Goal: Communication & Community: Answer question/provide support

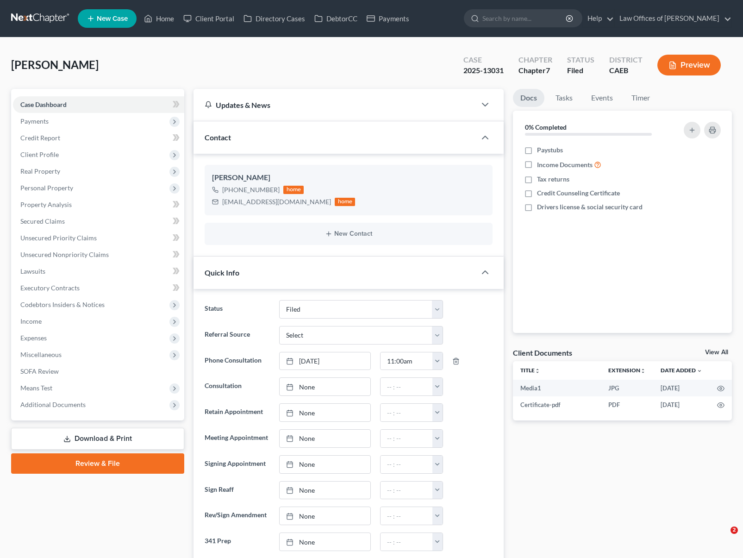
select select "5"
click at [168, 20] on link "Home" at bounding box center [158, 18] width 39 height 17
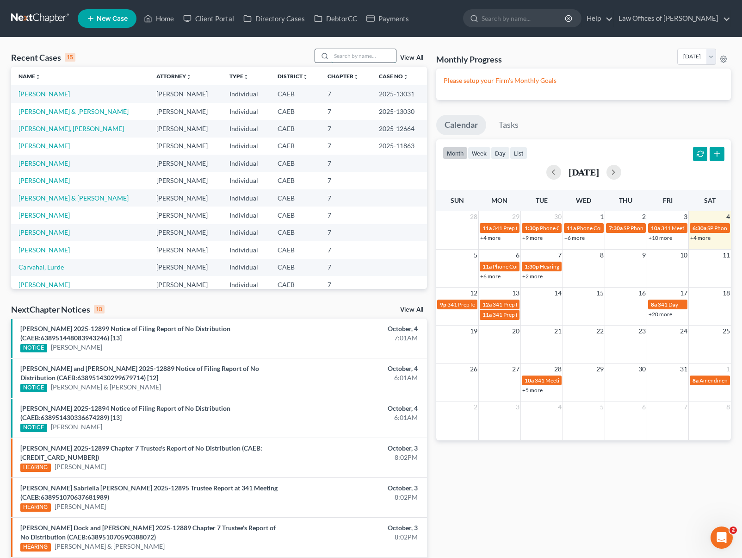
click at [341, 62] on input "search" at bounding box center [363, 55] width 65 height 13
click at [500, 316] on span "341 Prep for [PERSON_NAME]" at bounding box center [530, 314] width 75 height 7
type input "Alvarado"
select select "Days"
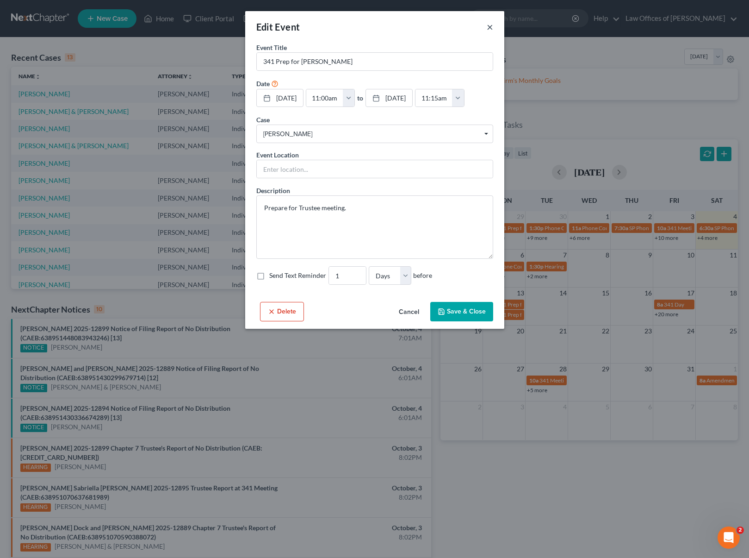
click at [490, 27] on button "×" at bounding box center [490, 26] width 6 height 11
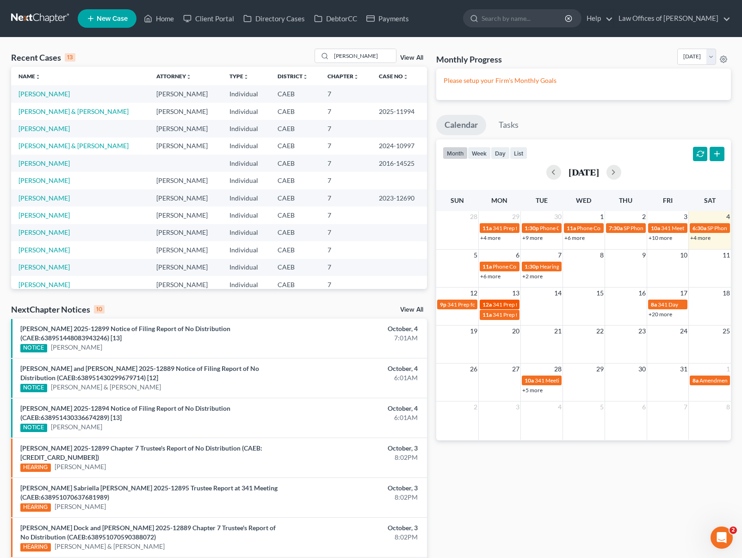
click at [505, 301] on span "341 Prep for [PERSON_NAME] & [PERSON_NAME]" at bounding box center [555, 304] width 124 height 7
select select "Days"
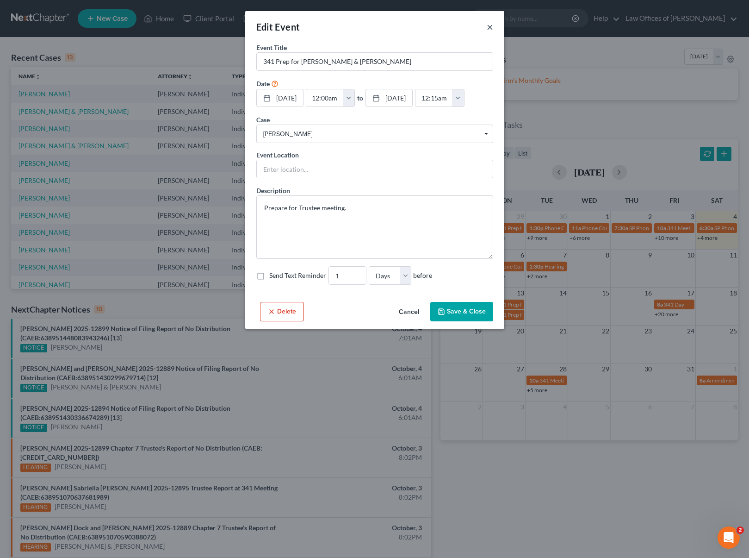
click at [490, 29] on button "×" at bounding box center [490, 26] width 6 height 11
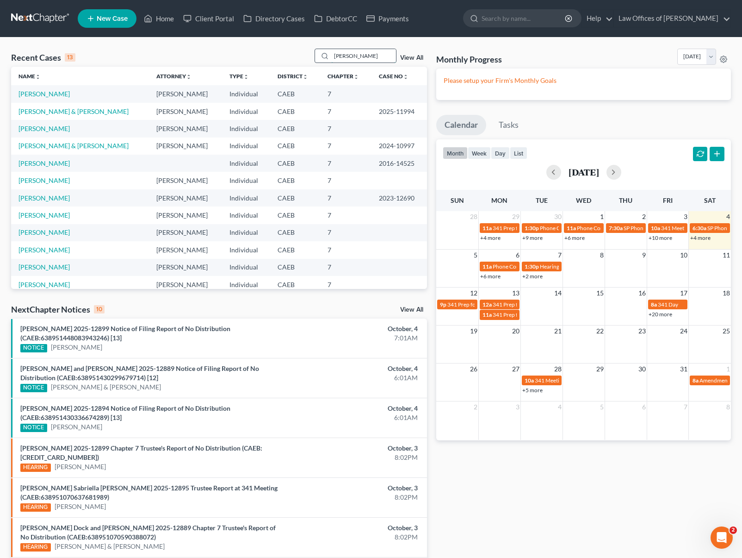
click at [366, 60] on input "Alvarado" at bounding box center [363, 55] width 65 height 13
drag, startPoint x: 366, startPoint y: 57, endPoint x: 318, endPoint y: 55, distance: 47.3
click at [318, 55] on div "Alvarado" at bounding box center [356, 56] width 82 height 14
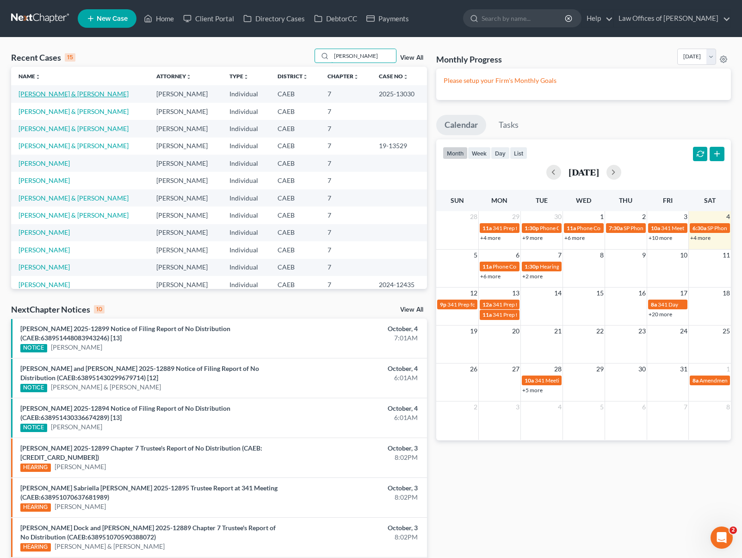
type input "Smith"
click at [77, 95] on link "[PERSON_NAME] & [PERSON_NAME]" at bounding box center [74, 94] width 110 height 8
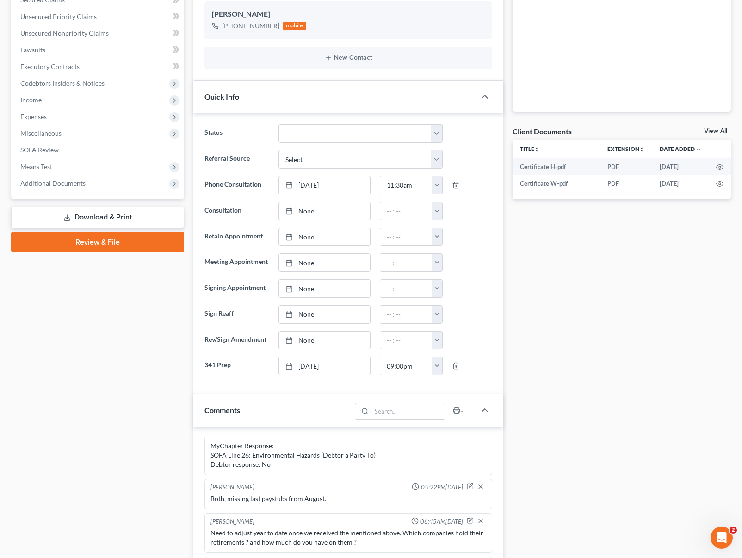
scroll to position [223, 0]
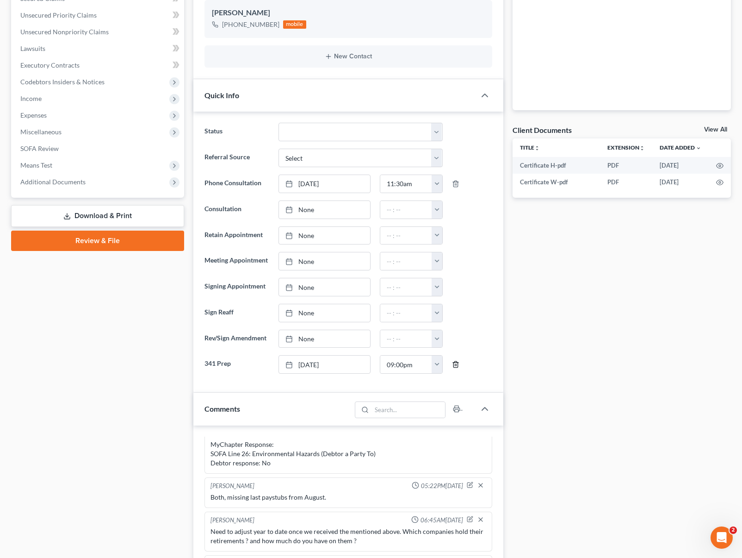
click at [454, 364] on icon "button" at bounding box center [455, 364] width 7 height 7
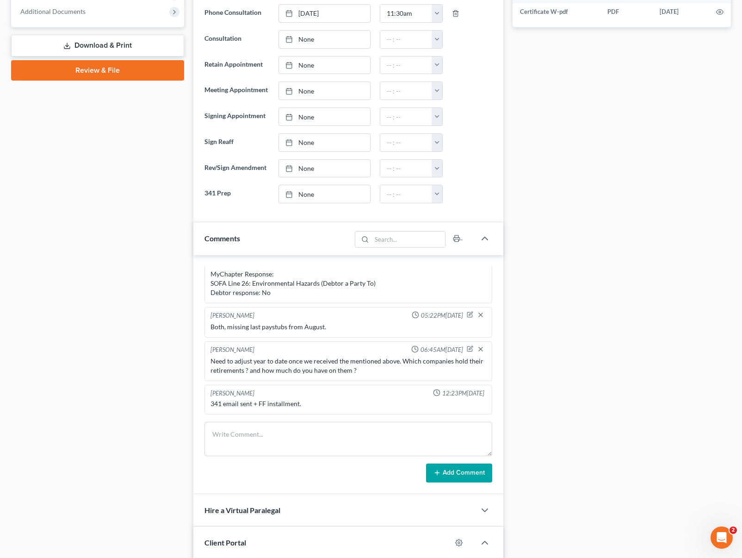
scroll to position [390, 0]
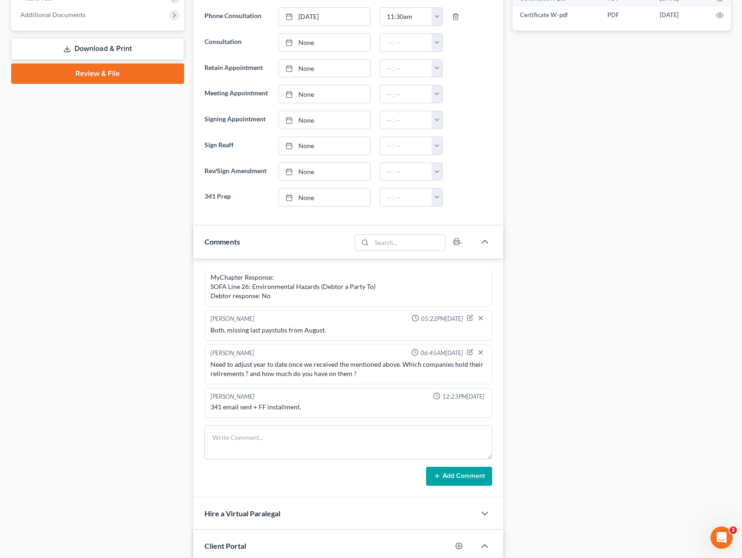
click at [736, 171] on div "Smith, Michael & Camilla Upgraded Case 2025-13030 Chapter Chapter 7 Status File…" at bounding box center [371, 279] width 742 height 1263
click at [736, 170] on div "Smith, Michael & Camilla Upgraded Case 2025-13030 Chapter Chapter 7 Status File…" at bounding box center [371, 279] width 742 height 1263
type input "[DATE]"
click at [299, 196] on link "None" at bounding box center [324, 197] width 91 height 18
click at [436, 196] on button "button" at bounding box center [437, 197] width 11 height 18
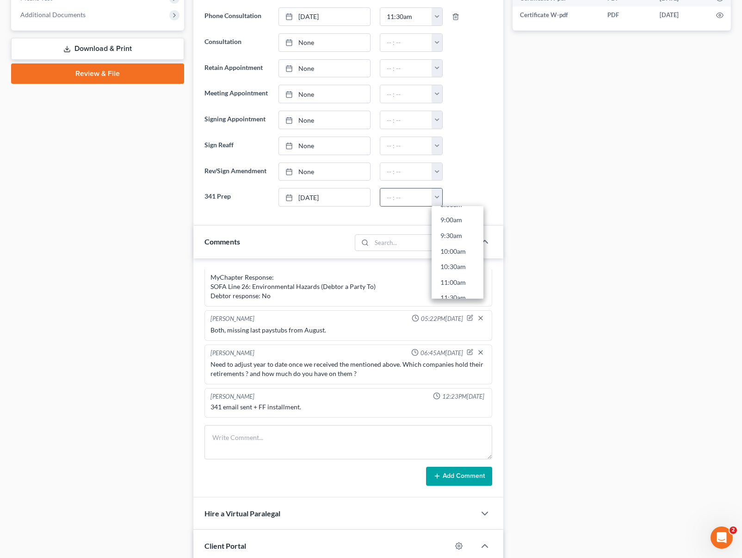
scroll to position [283, 0]
drag, startPoint x: 462, startPoint y: 274, endPoint x: 459, endPoint y: 269, distance: 5.3
click at [462, 274] on link "11:00am" at bounding box center [458, 277] width 52 height 16
drag, startPoint x: 421, startPoint y: 197, endPoint x: 454, endPoint y: 201, distance: 33.1
click at [421, 198] on input "11:00am" at bounding box center [406, 197] width 52 height 18
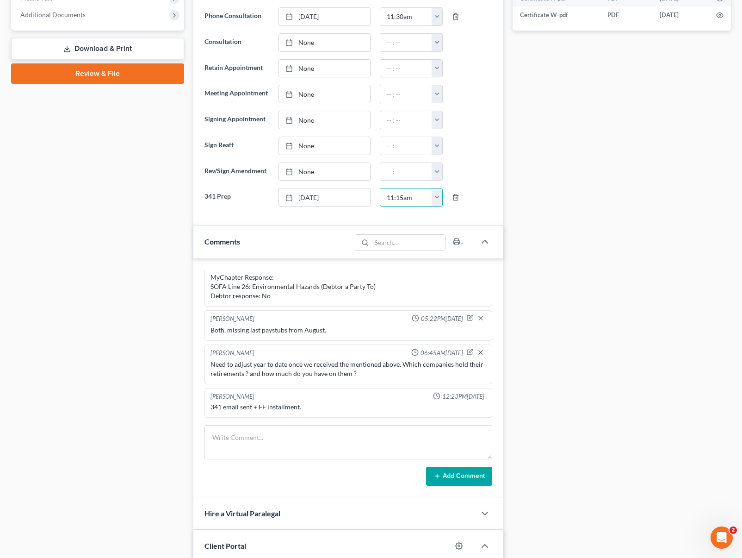
type input "11:15am"
click at [625, 141] on div "Docs Tasks Events Timer 0% Completed Nothing here yet! Paystubs Income Document…" at bounding box center [622, 295] width 228 height 1193
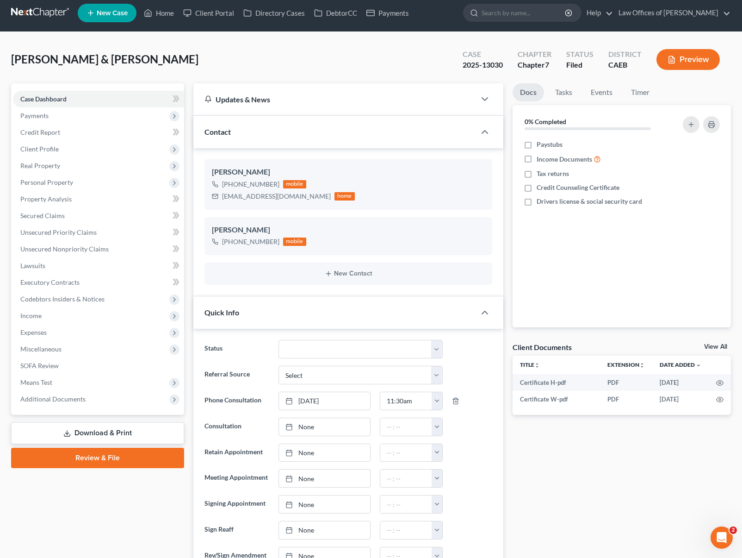
scroll to position [3, 0]
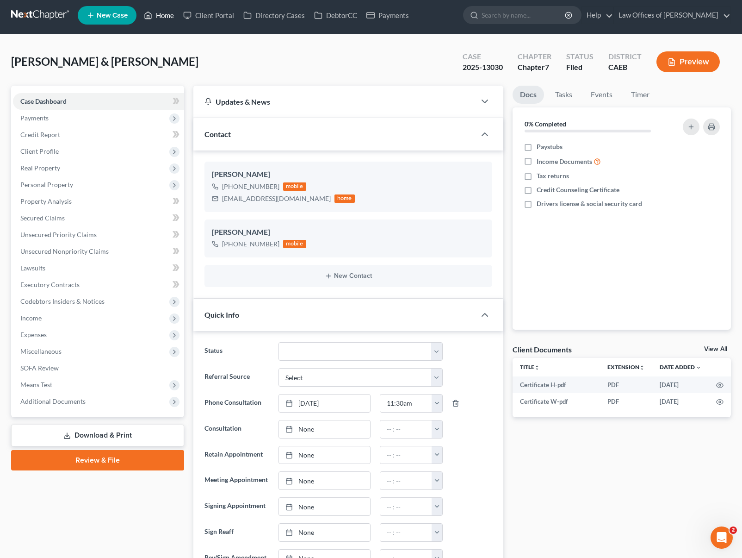
click at [173, 17] on link "Home" at bounding box center [158, 15] width 39 height 17
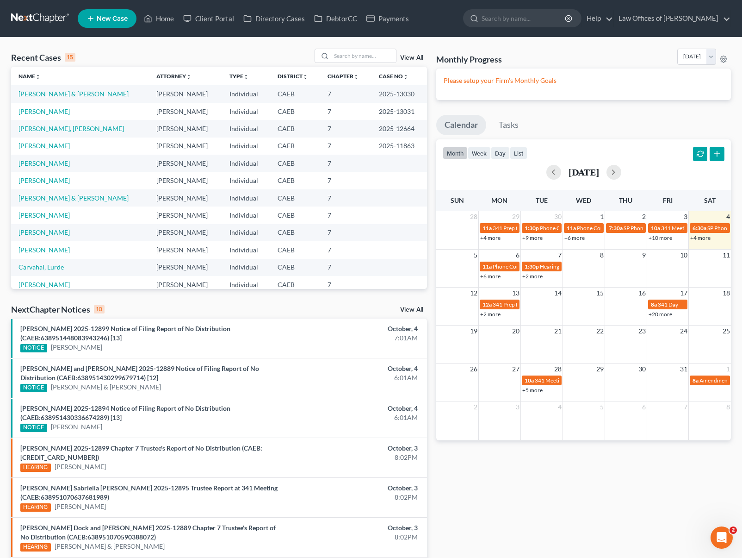
click at [494, 315] on link "+2 more" at bounding box center [490, 314] width 20 height 7
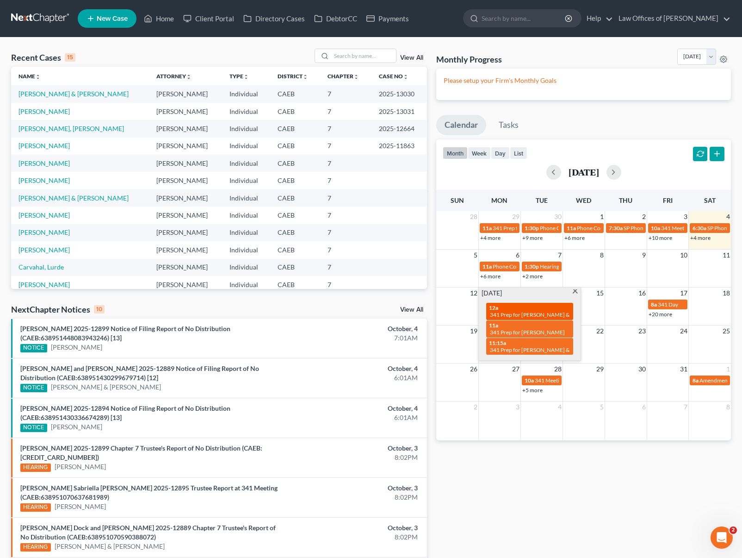
click at [505, 310] on div "12a 341 Prep for Smith, Michael & Camilla" at bounding box center [529, 311] width 81 height 14
select select "Days"
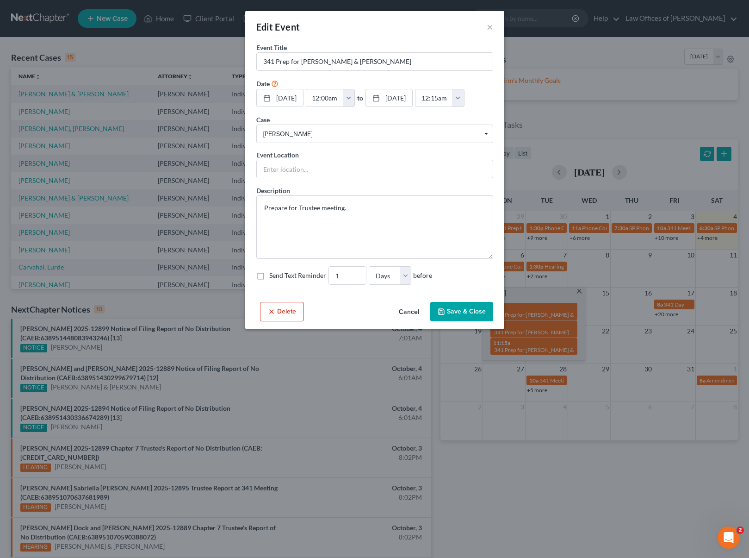
click at [281, 321] on button "Delete" at bounding box center [282, 311] width 44 height 19
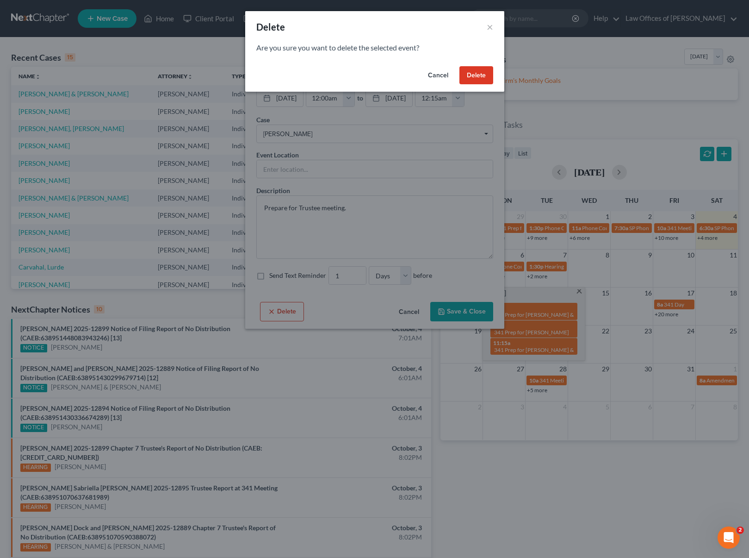
click at [478, 75] on button "Delete" at bounding box center [477, 75] width 34 height 19
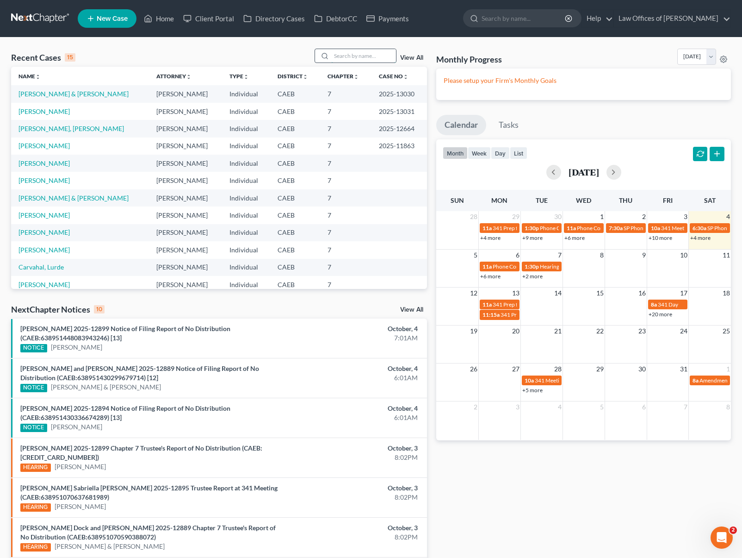
click at [374, 56] on input "search" at bounding box center [363, 55] width 65 height 13
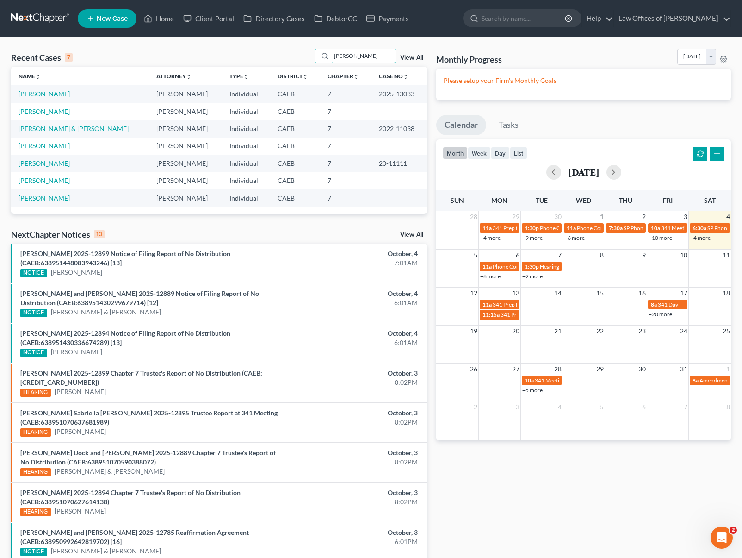
type input "Alvaro"
click at [57, 93] on link "[PERSON_NAME]" at bounding box center [44, 94] width 51 height 8
select select "6"
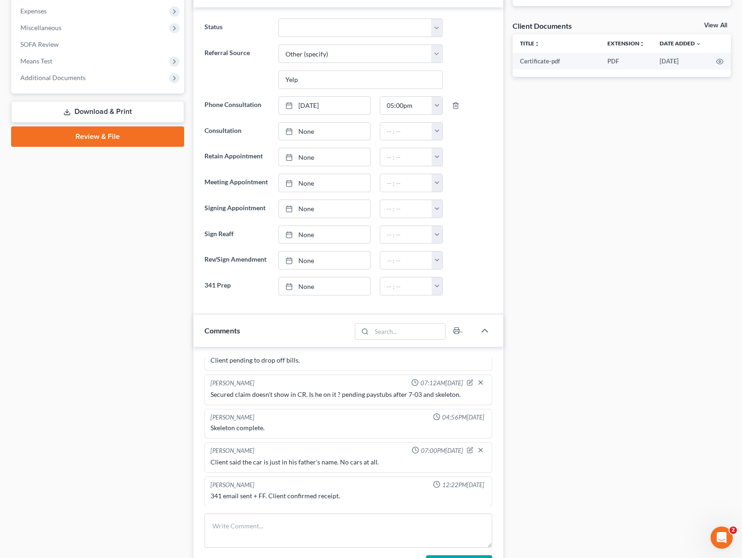
scroll to position [326, 0]
type input "[DATE]"
click at [307, 289] on link "None" at bounding box center [324, 287] width 91 height 18
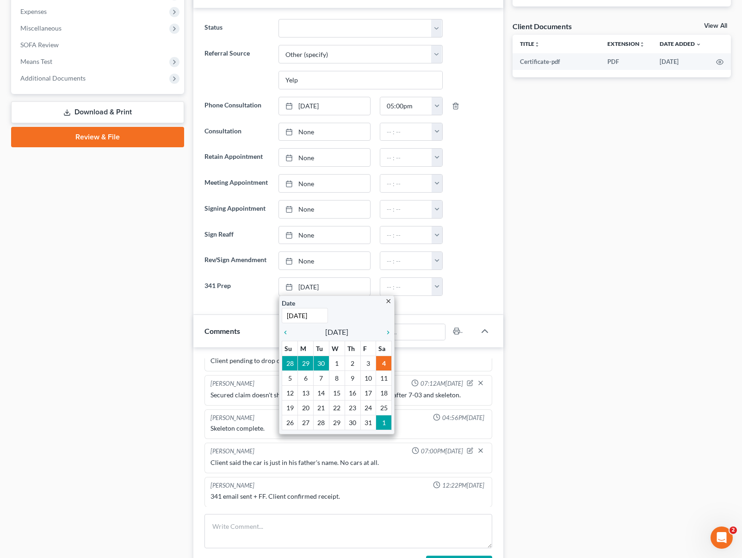
click at [597, 380] on div "Docs Tasks Events Timer 0% Completed Nothing here yet! Paystubs Income Document…" at bounding box center [622, 372] width 228 height 1219
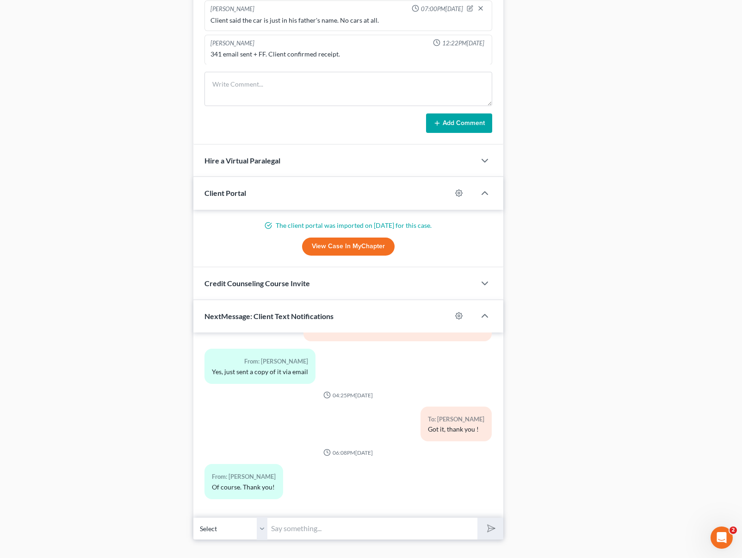
scroll to position [785, 0]
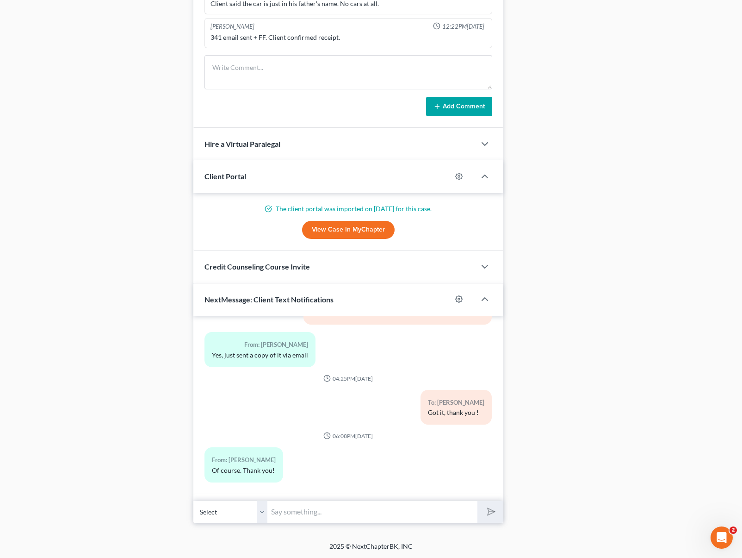
click at [321, 513] on input "text" at bounding box center [373, 511] width 210 height 23
type input "Hi Alvaro. We need to prepare you for the upcoming interview with the trustee. …"
click at [478, 501] on button "submit" at bounding box center [490, 512] width 25 height 22
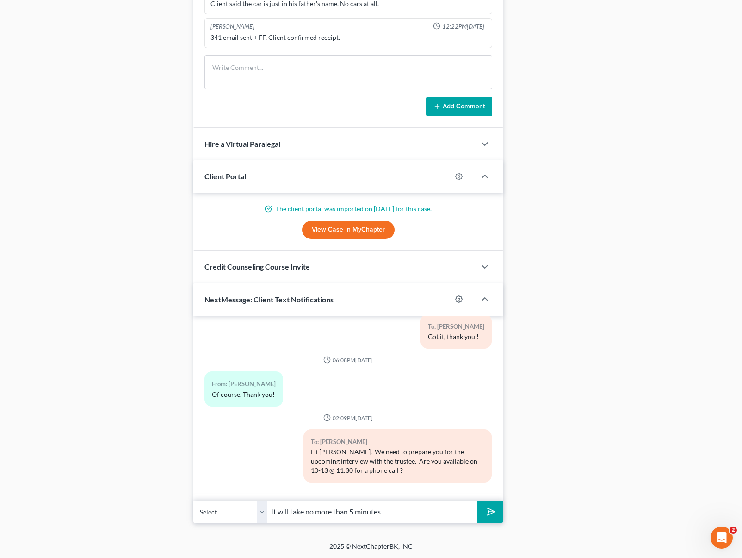
type input "It will take no more than 5 minutes."
click at [478, 501] on button "submit" at bounding box center [490, 512] width 25 height 22
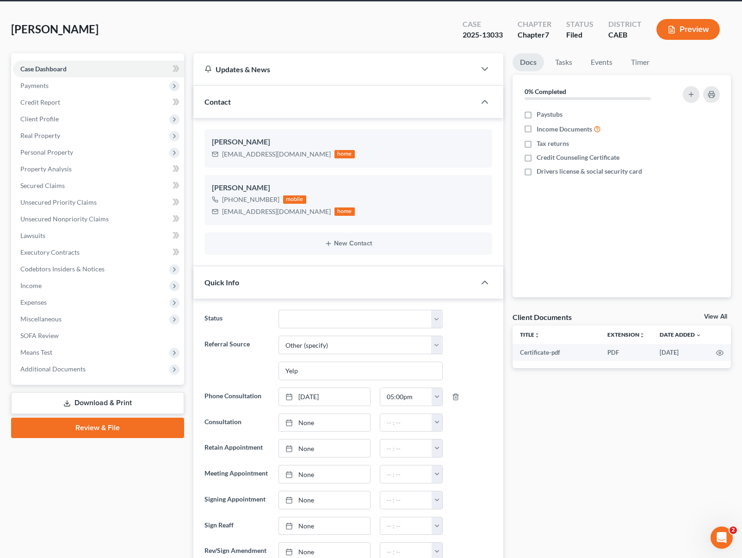
scroll to position [0, 0]
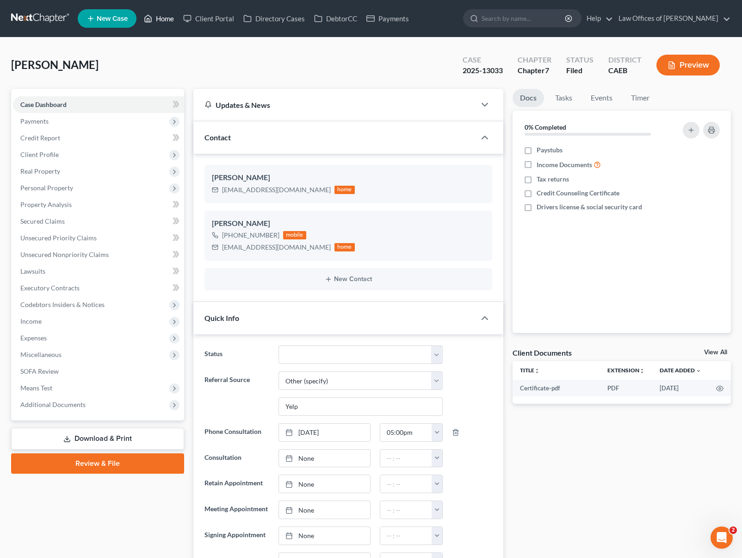
click at [171, 20] on link "Home" at bounding box center [158, 18] width 39 height 17
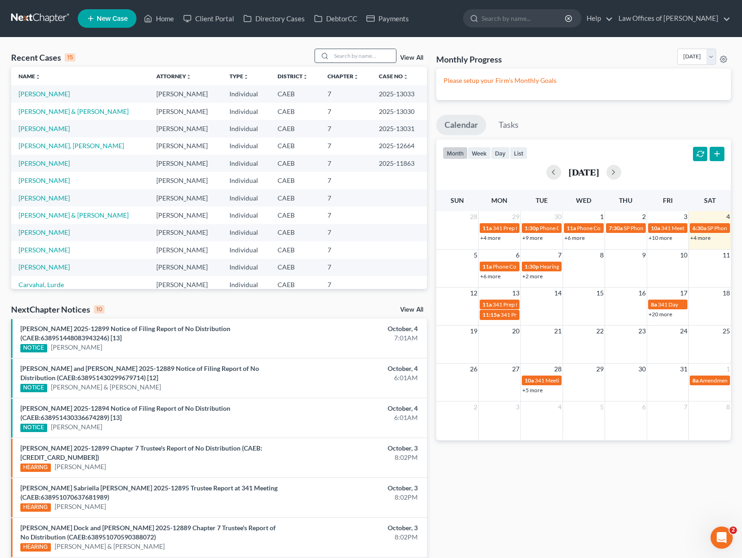
click at [361, 60] on input "search" at bounding box center [363, 55] width 65 height 13
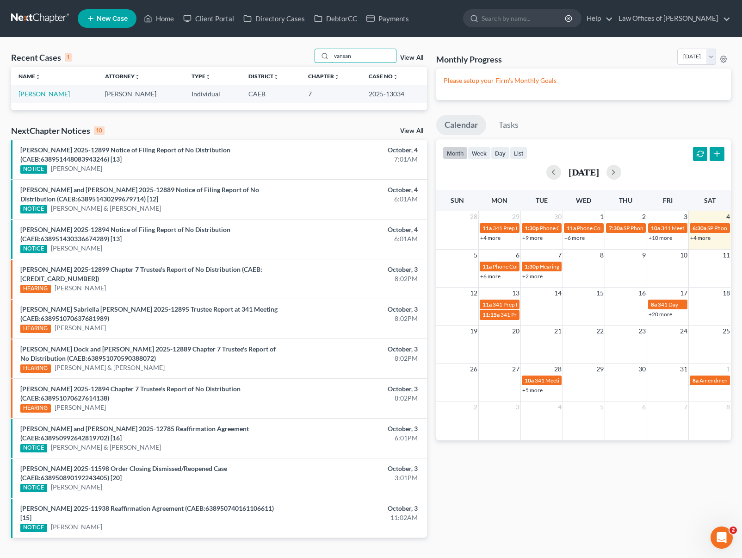
type input "vansan"
click at [48, 95] on link "[PERSON_NAME]" at bounding box center [44, 94] width 51 height 8
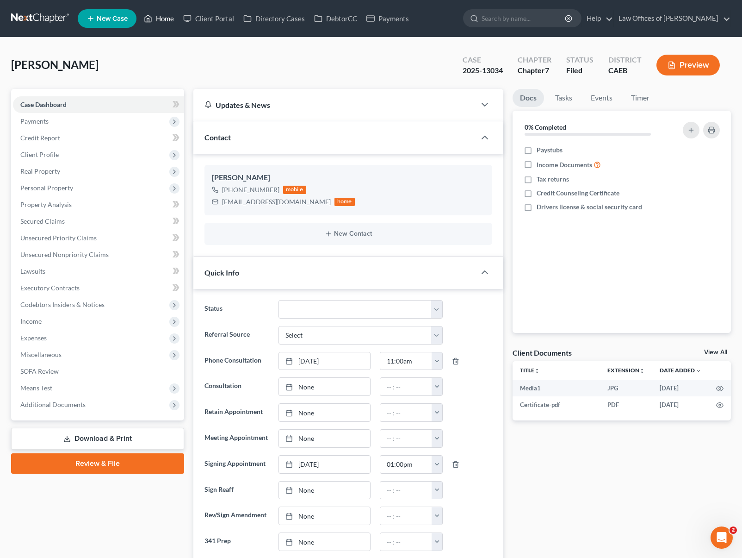
click at [168, 20] on link "Home" at bounding box center [158, 18] width 39 height 17
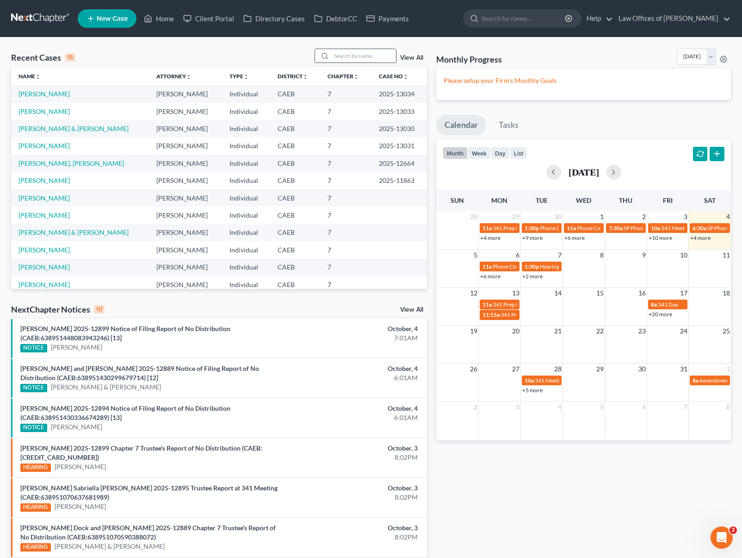
click at [358, 57] on input "search" at bounding box center [363, 55] width 65 height 13
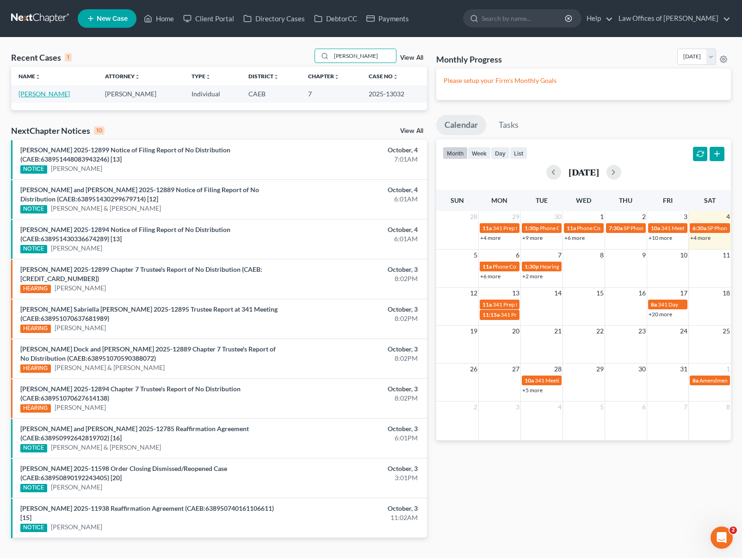
type input "Dowdy"
click at [50, 96] on link "[PERSON_NAME]" at bounding box center [44, 94] width 51 height 8
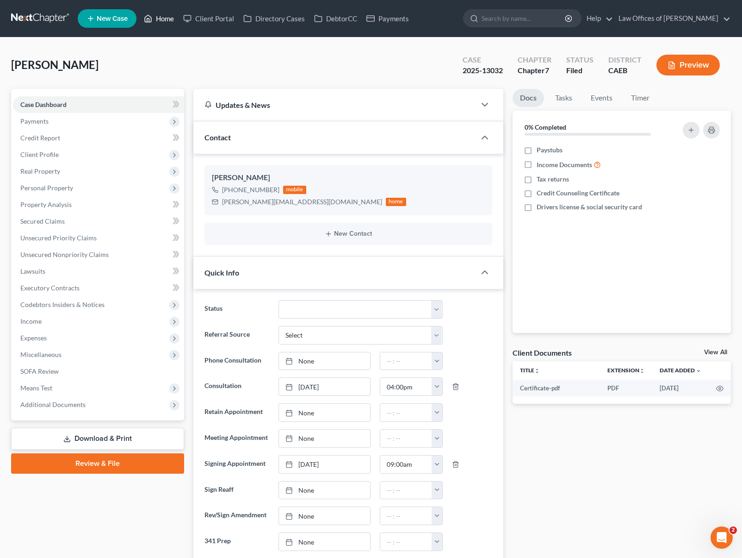
click at [174, 17] on link "Home" at bounding box center [158, 18] width 39 height 17
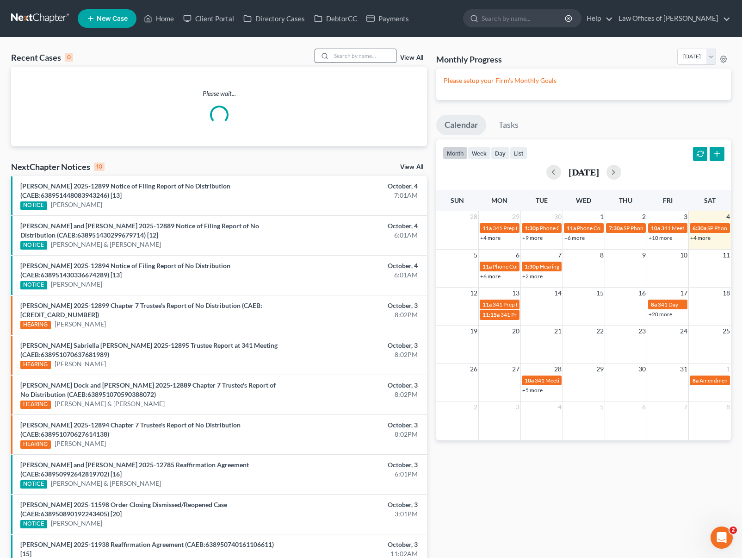
click at [355, 57] on input "search" at bounding box center [363, 55] width 65 height 13
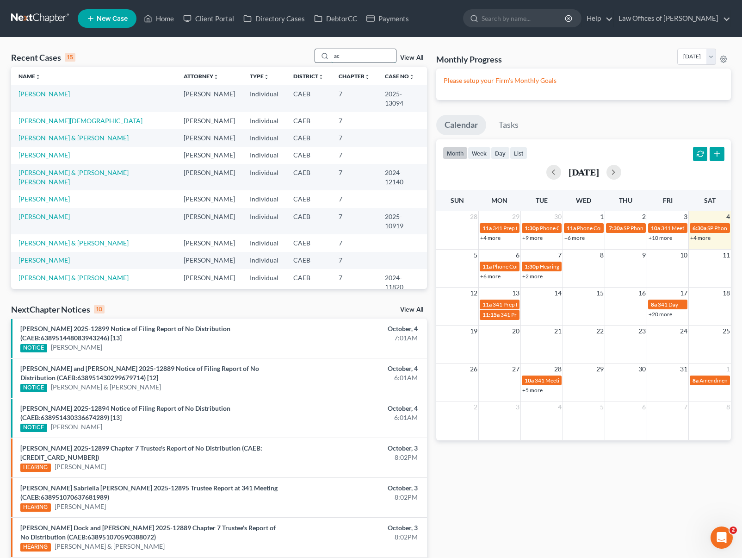
type input "a"
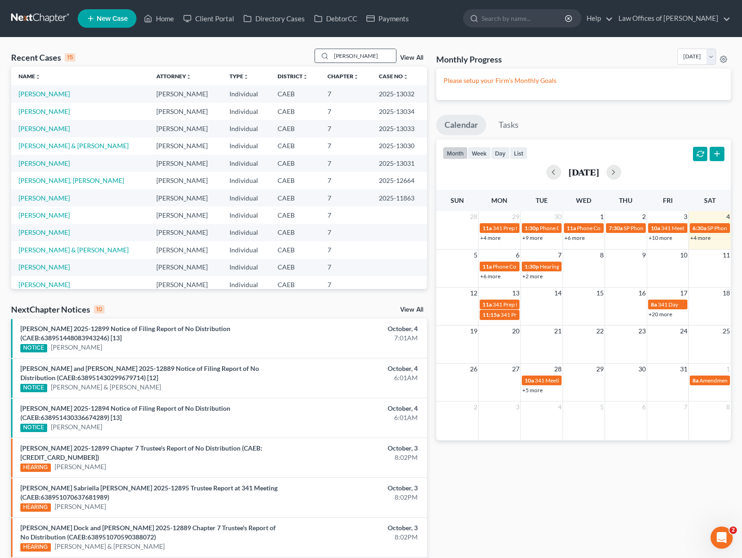
click at [357, 55] on input "Zach" at bounding box center [363, 55] width 65 height 13
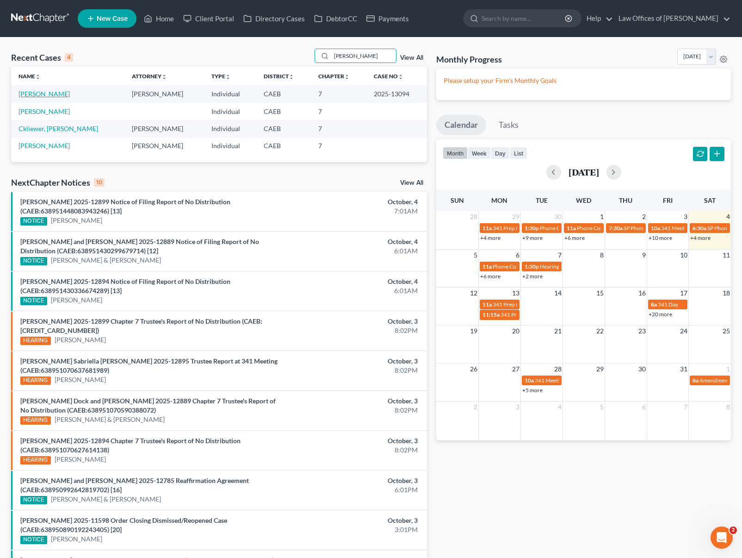
type input "Zacha"
click at [70, 95] on link "[PERSON_NAME]" at bounding box center [44, 94] width 51 height 8
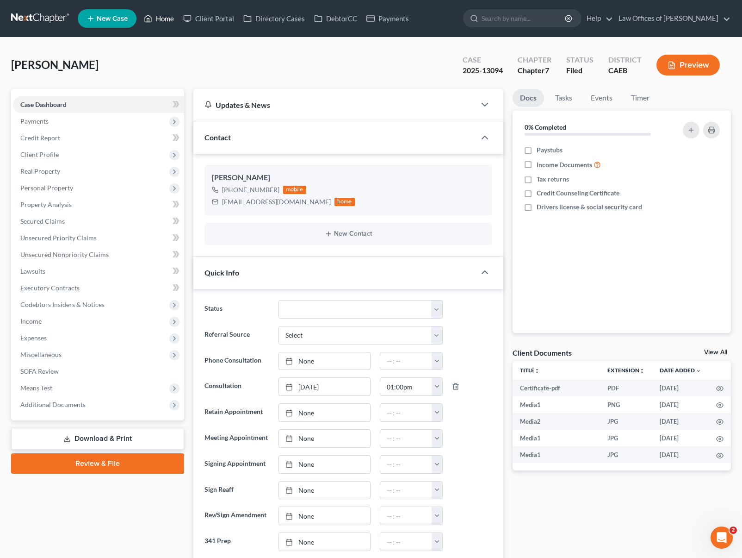
click at [166, 20] on link "Home" at bounding box center [158, 18] width 39 height 17
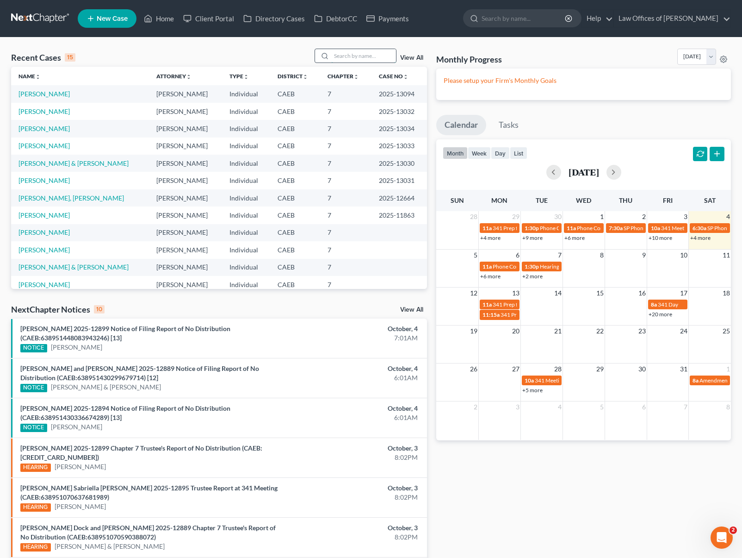
click at [361, 56] on input "search" at bounding box center [363, 55] width 65 height 13
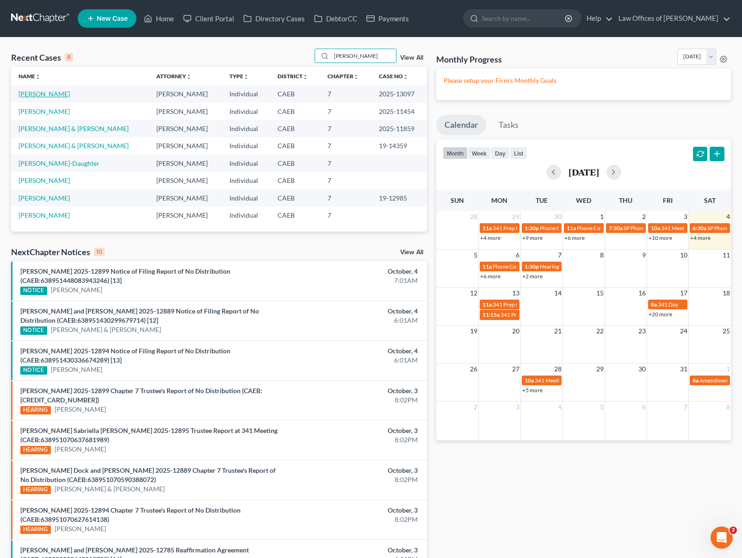
type input "raquel"
click at [70, 97] on link "[PERSON_NAME]" at bounding box center [44, 94] width 51 height 8
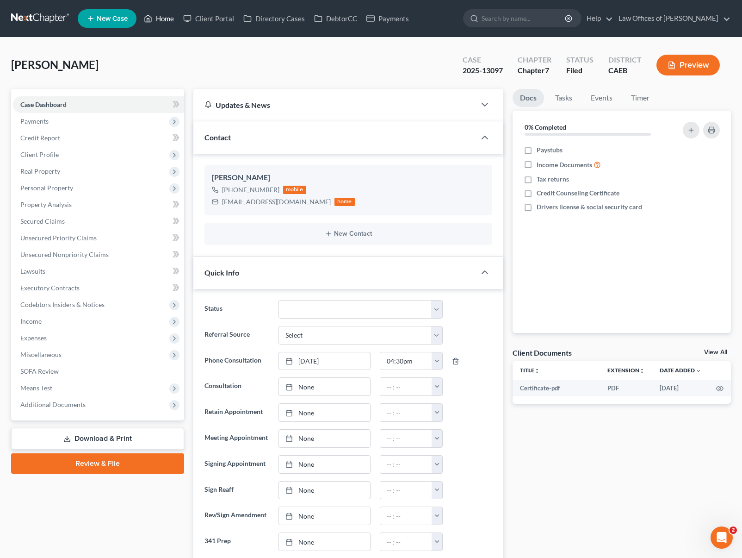
click at [166, 23] on link "Home" at bounding box center [158, 18] width 39 height 17
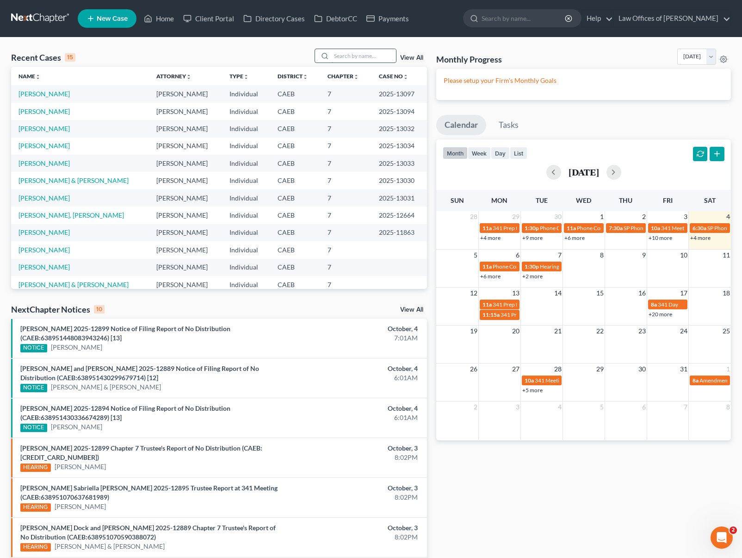
click at [359, 55] on input "search" at bounding box center [363, 55] width 65 height 13
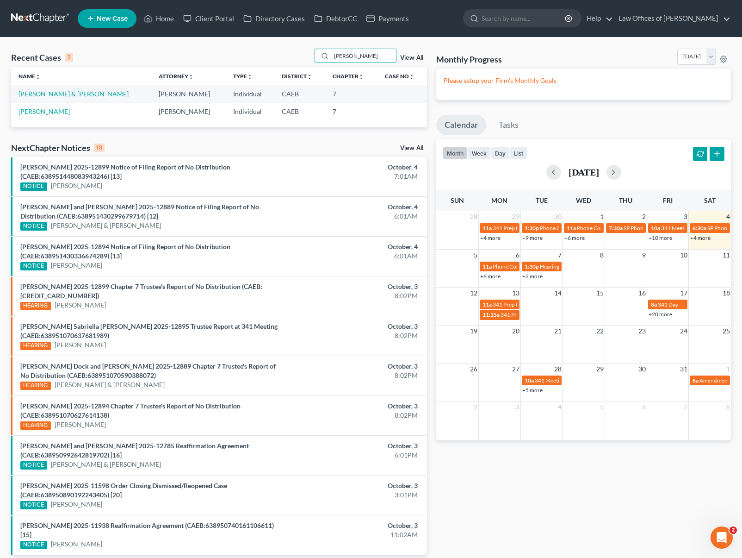
type input "Littlejohn"
click at [112, 94] on link "[PERSON_NAME] & [PERSON_NAME]" at bounding box center [74, 94] width 110 height 8
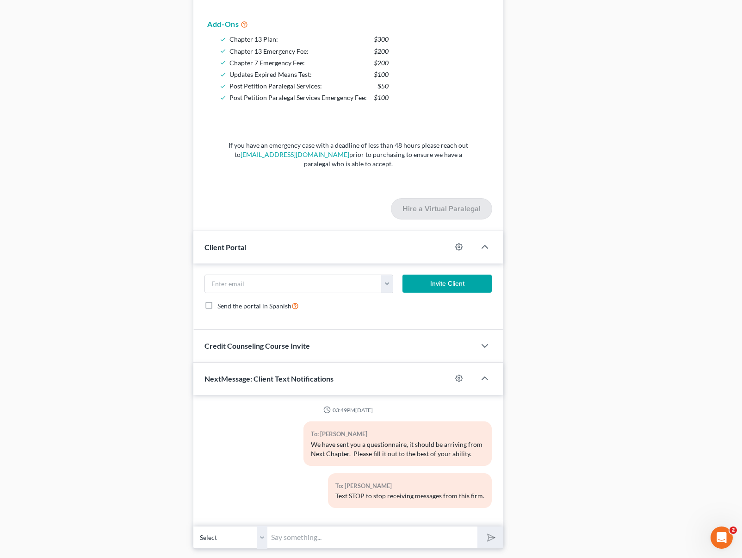
scroll to position [810, 0]
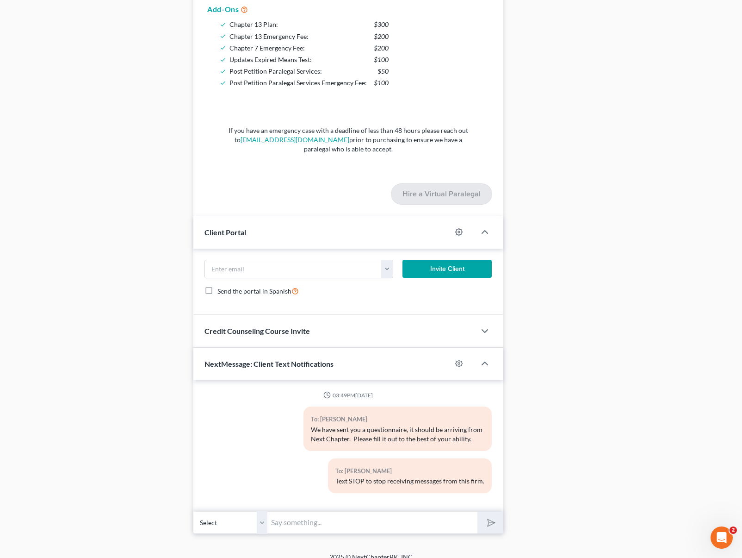
click at [302, 523] on input "text" at bounding box center [373, 522] width 210 height 23
type input "Hi. Any luck with your husband DL ?"
click at [478, 511] on button "submit" at bounding box center [490, 522] width 25 height 22
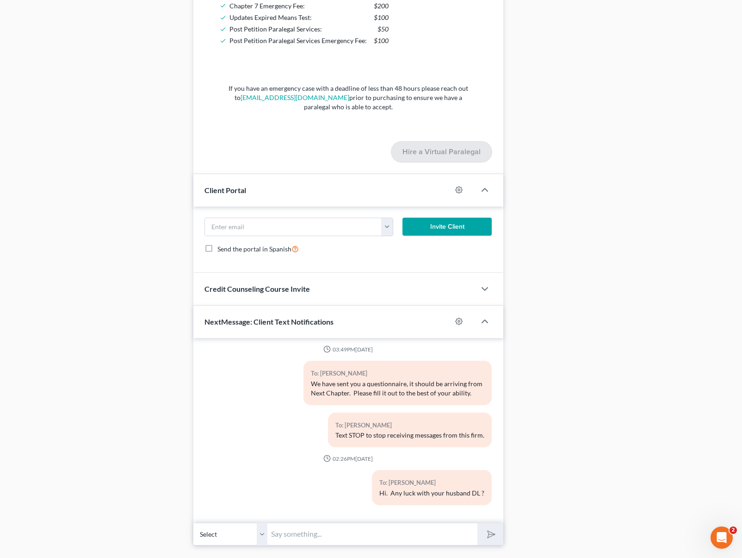
scroll to position [874, 0]
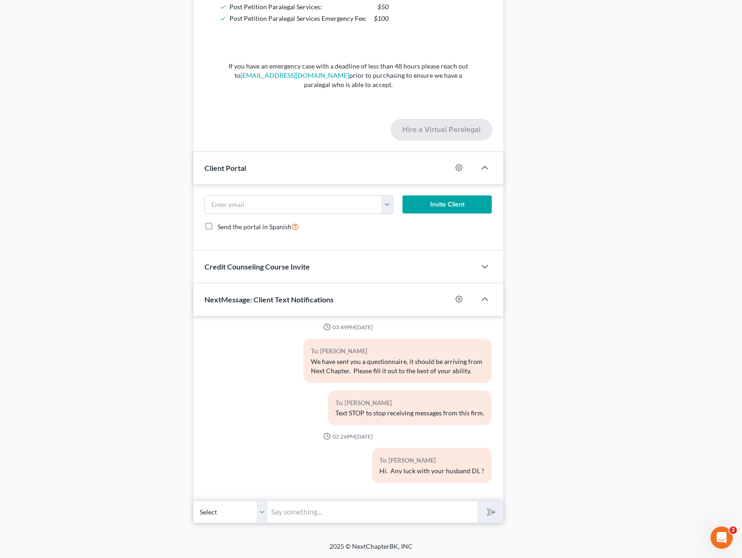
drag, startPoint x: 746, startPoint y: 333, endPoint x: 742, endPoint y: 394, distance: 60.8
click at [284, 510] on input "text" at bounding box center [373, 511] width 210 height 23
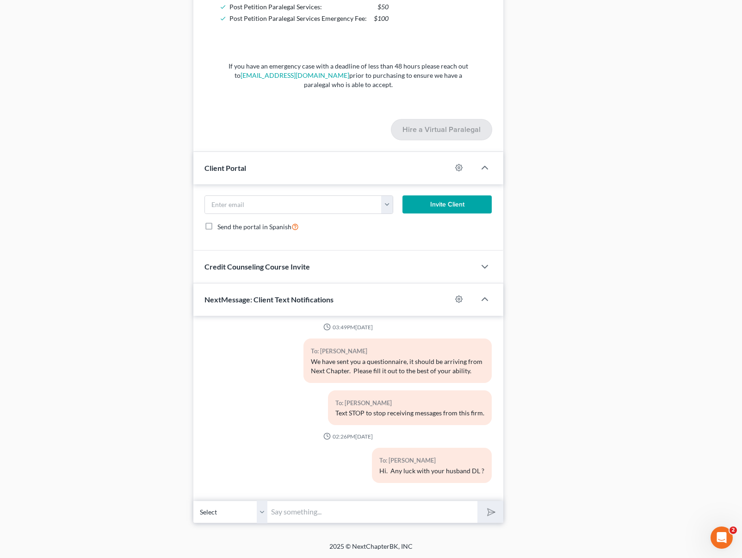
click at [264, 444] on div "03:49PM, 09/16/2025 To: Lashun Littlejohn-Smith We have sent you a questionnair…" at bounding box center [349, 406] width 288 height 167
click at [319, 510] on input "text" at bounding box center [373, 511] width 210 height 23
type input "Ok. Does he have a passport by chance ?"
click at [478, 501] on button "submit" at bounding box center [490, 512] width 25 height 22
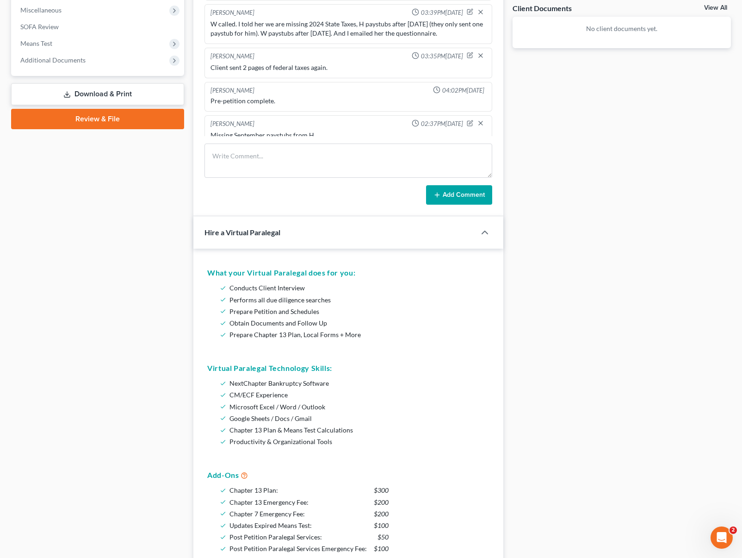
scroll to position [348, 0]
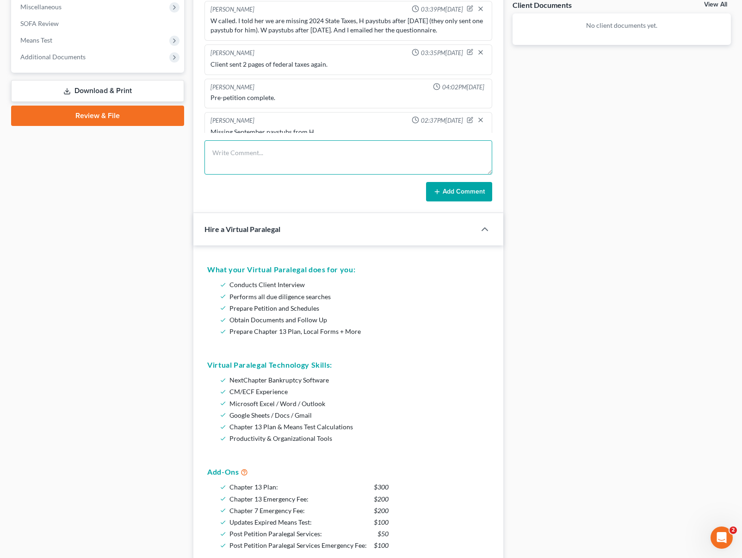
click at [243, 155] on textarea at bounding box center [349, 157] width 288 height 34
type textarea "H DL is suspended and per wife he should have it by the end of the month."
click at [437, 194] on icon at bounding box center [437, 191] width 7 height 7
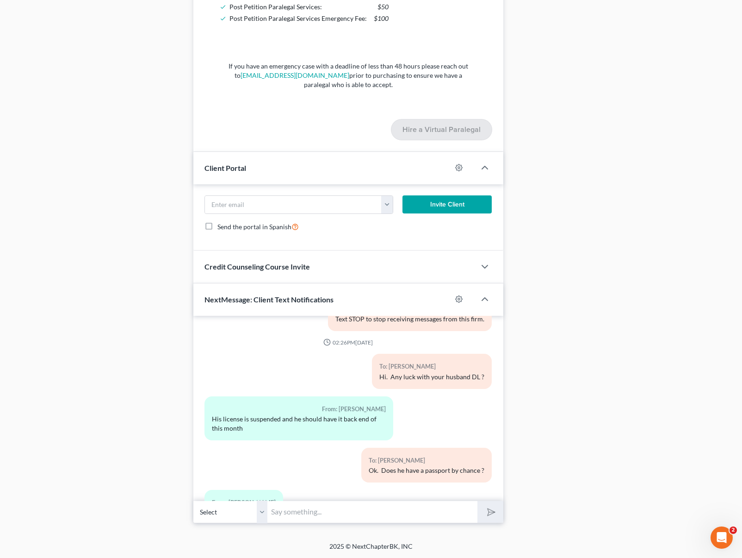
scroll to position [140, 0]
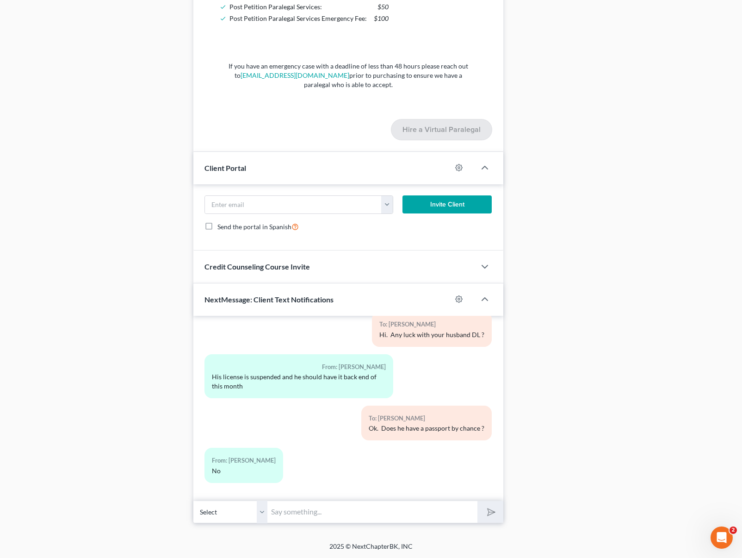
click at [348, 502] on input "text" at bounding box center [373, 511] width 210 height 23
type input "Ok. Any military ID ?"
click at [478, 501] on button "submit" at bounding box center [490, 512] width 25 height 22
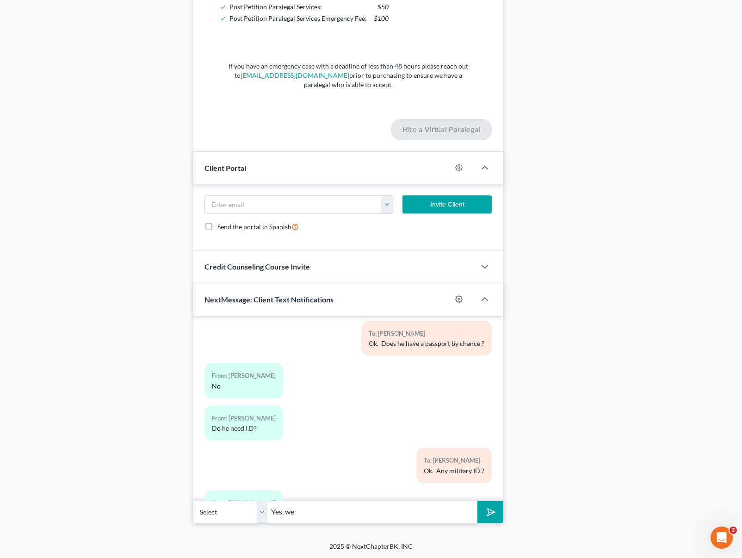
scroll to position [267, 0]
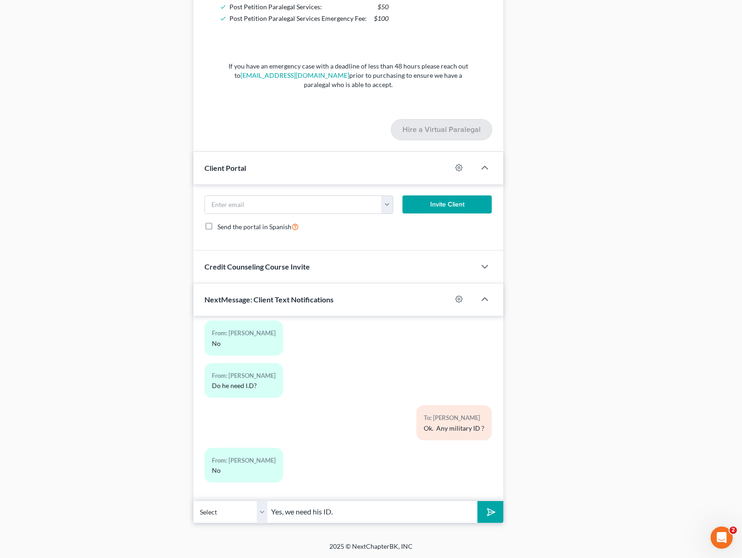
type input "Yes, we need his ID."
click at [478, 501] on button "submit" at bounding box center [490, 512] width 25 height 22
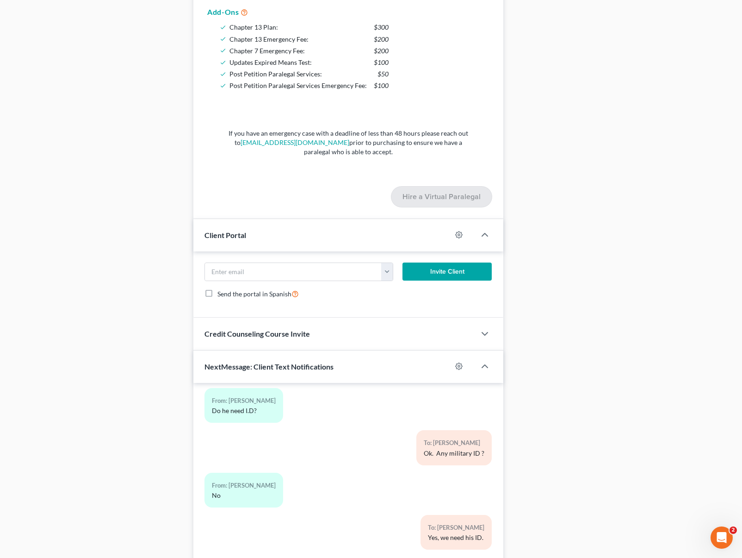
scroll to position [874, 0]
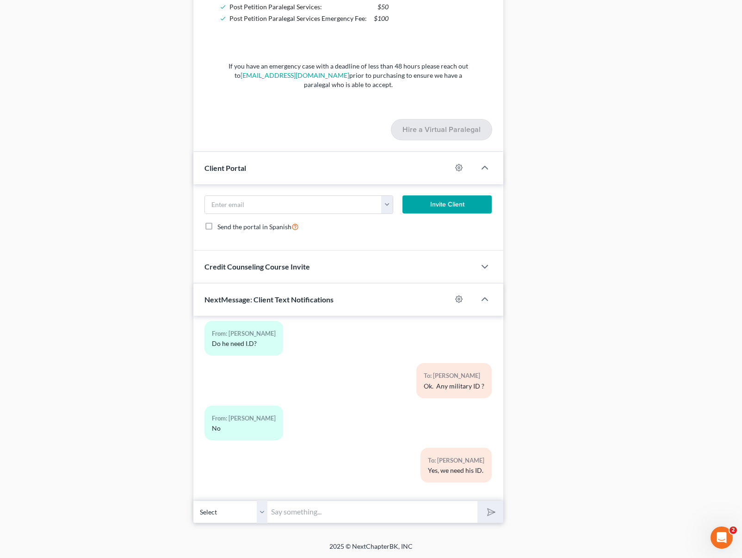
drag, startPoint x: 349, startPoint y: 514, endPoint x: 347, endPoint y: 508, distance: 6.3
click at [349, 514] on input "text" at bounding box center [373, 511] width 210 height 23
type input "Sounds good."
click at [478, 501] on button "submit" at bounding box center [490, 512] width 25 height 22
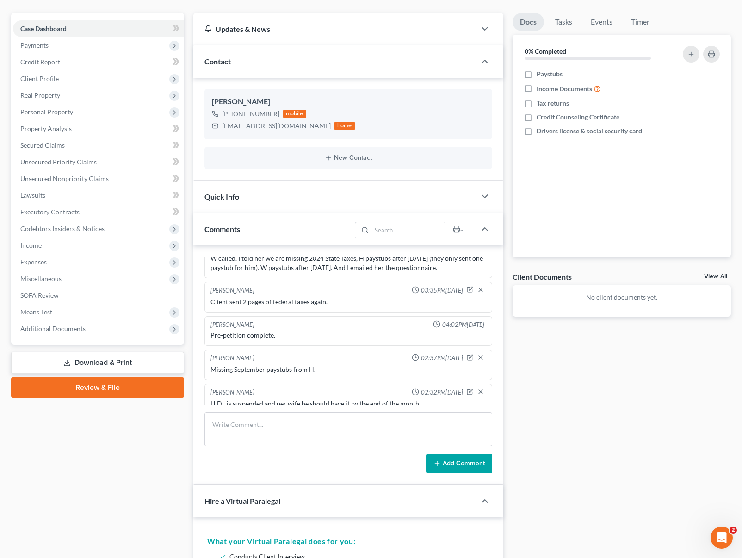
scroll to position [0, 0]
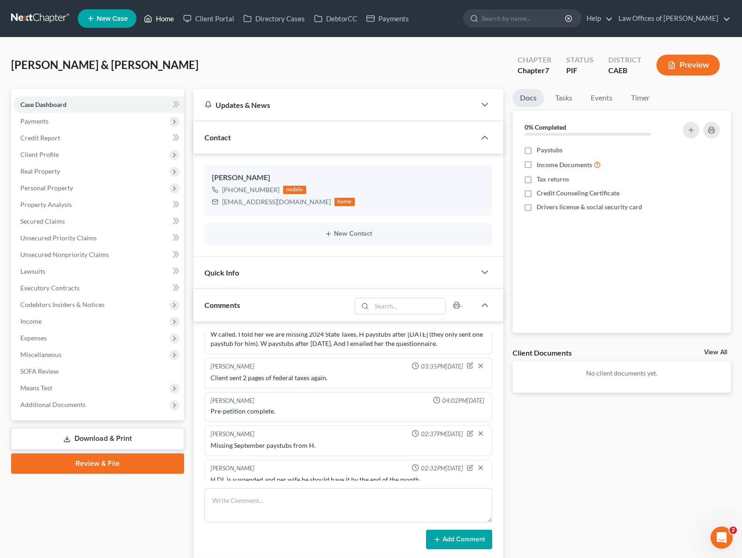
click at [154, 16] on link "Home" at bounding box center [158, 18] width 39 height 17
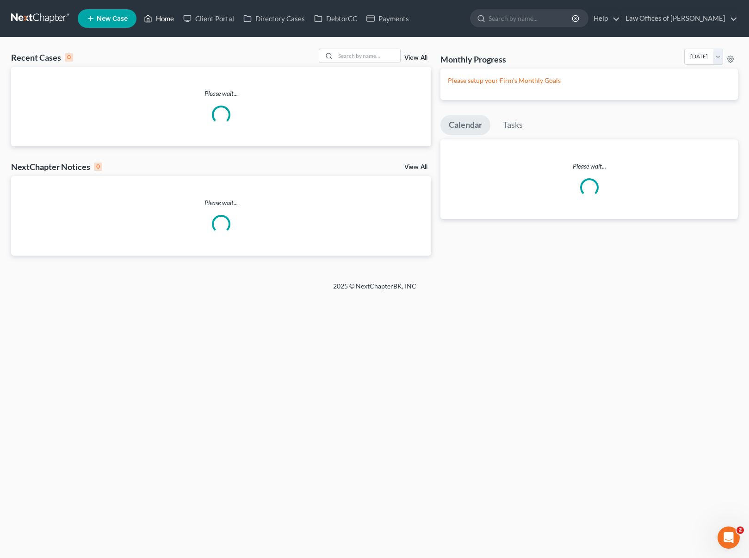
click at [158, 18] on link "Home" at bounding box center [158, 18] width 39 height 17
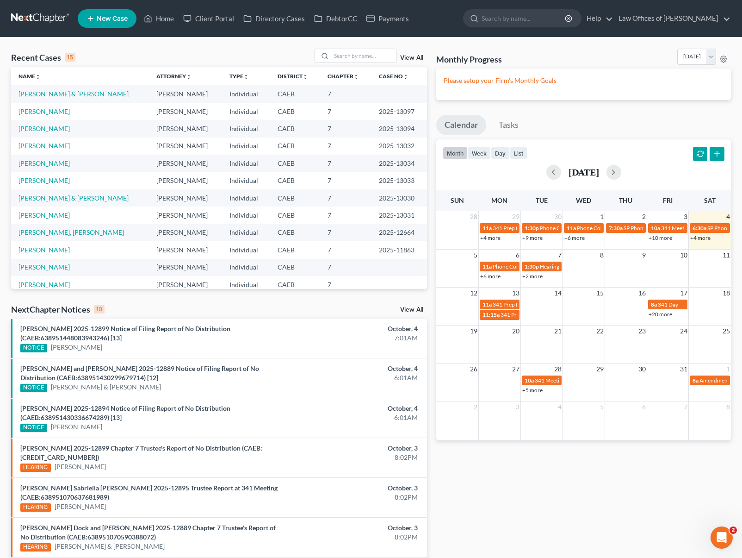
click at [703, 241] on link "+4 more" at bounding box center [701, 237] width 20 height 7
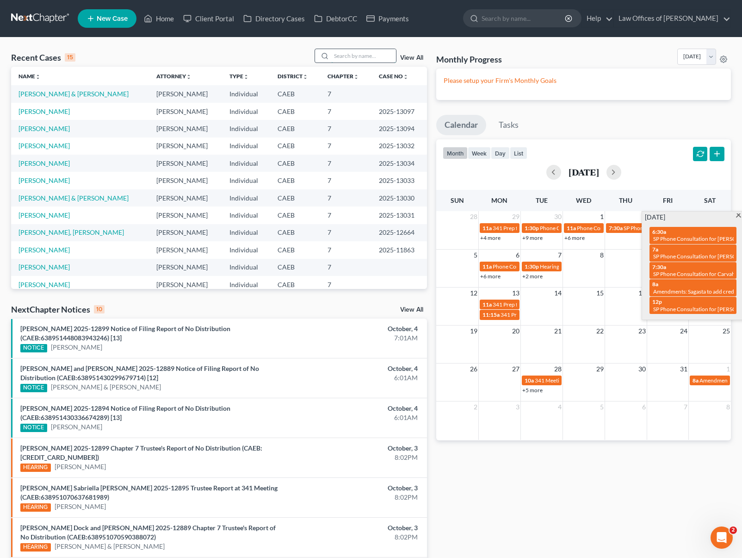
click at [345, 59] on input "search" at bounding box center [363, 55] width 65 height 13
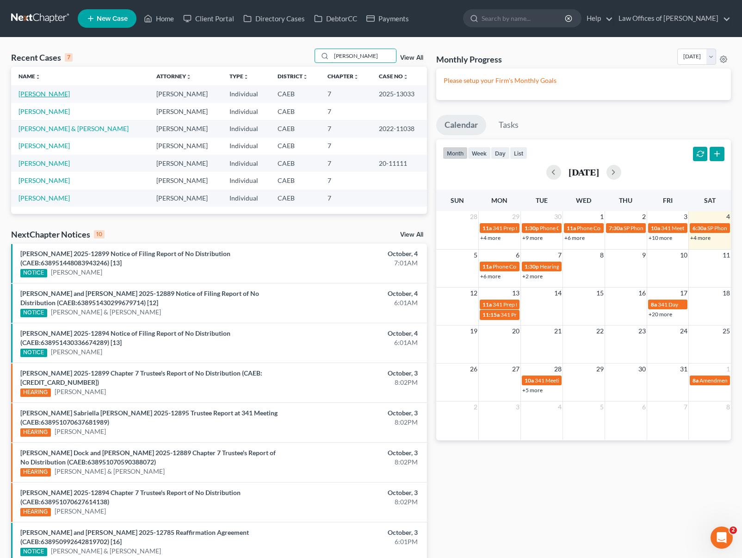
type input "alvaro"
click at [41, 94] on link "[PERSON_NAME]" at bounding box center [44, 94] width 51 height 8
select select "6"
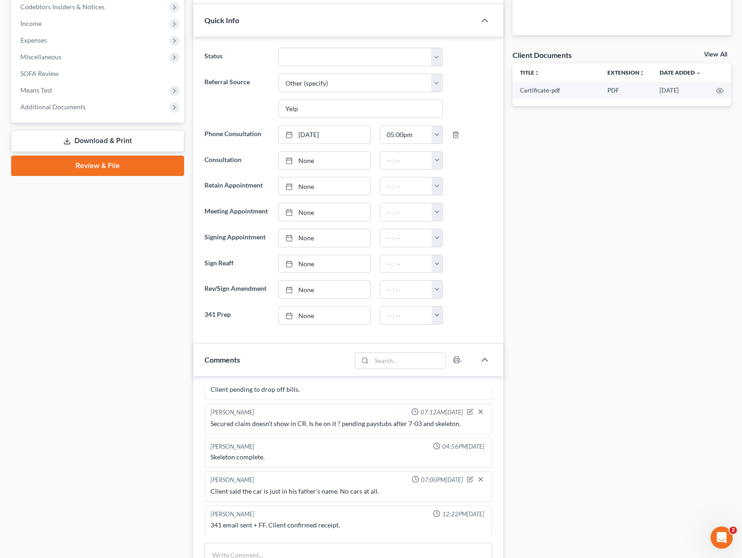
scroll to position [297, 0]
type input "[DATE]"
click at [304, 316] on link "[DATE]" at bounding box center [324, 316] width 91 height 18
click at [437, 317] on button "button" at bounding box center [437, 316] width 11 height 18
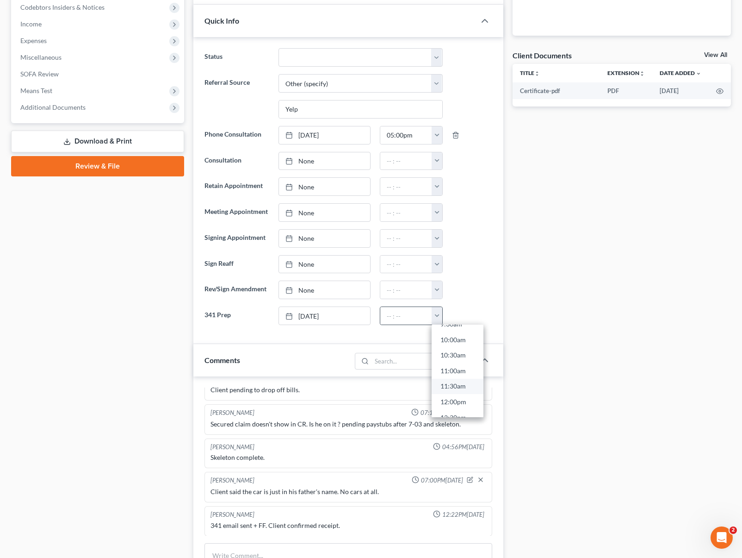
click at [469, 386] on link "11:30am" at bounding box center [458, 387] width 52 height 16
type input "11:30am"
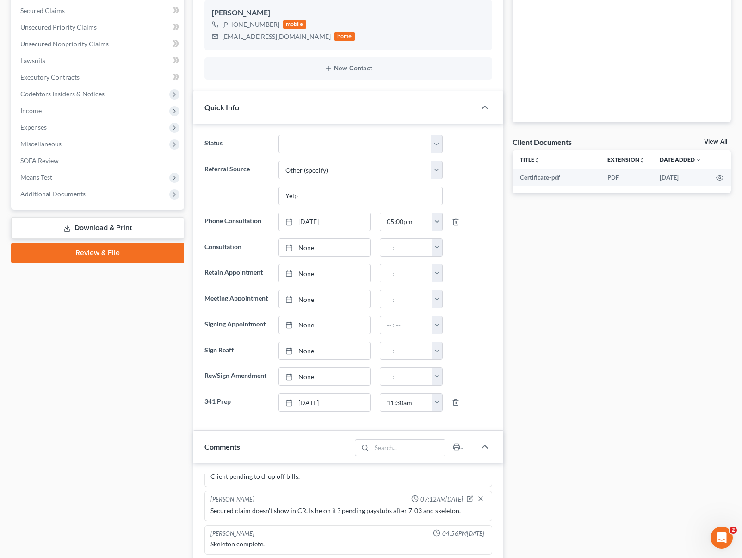
scroll to position [211, 0]
click at [731, 193] on div "Docs Tasks Events Timer 0% Completed Nothing here yet! Paystubs Income Document…" at bounding box center [622, 487] width 228 height 1219
drag, startPoint x: 747, startPoint y: 106, endPoint x: 743, endPoint y: 224, distance: 119.0
click at [726, 224] on div "Docs Tasks Events Timer 0% Completed Nothing here yet! Paystubs Income Document…" at bounding box center [622, 487] width 228 height 1219
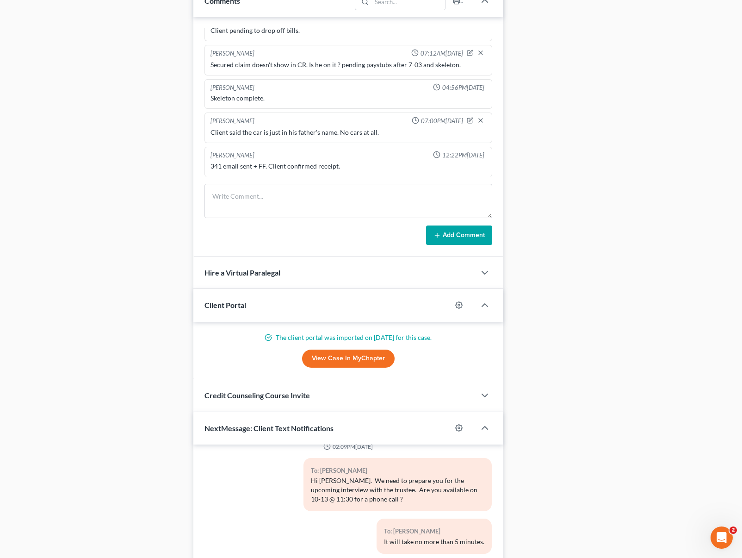
scroll to position [673, 0]
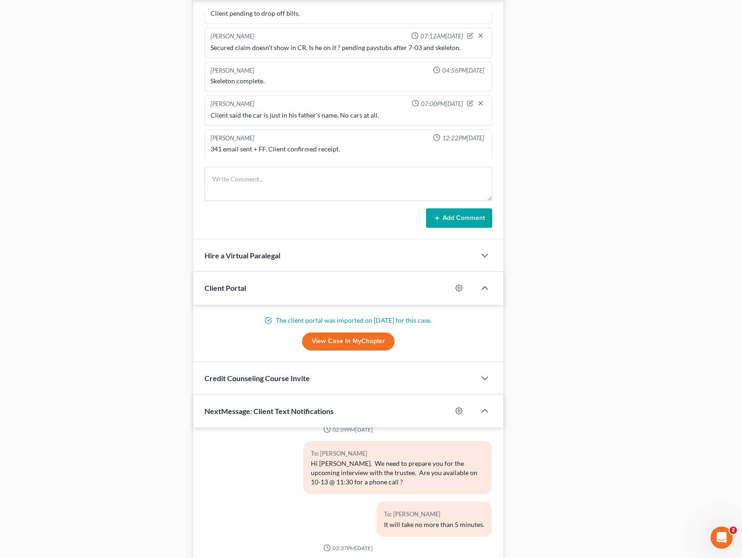
click at [732, 430] on div "Docs Tasks Events Timer 0% Completed Nothing here yet! Paystubs Income Document…" at bounding box center [622, 24] width 228 height 1219
click at [732, 456] on div "Docs Tasks Events Timer 0% Completed Nothing here yet! Paystubs Income Document…" at bounding box center [622, 24] width 228 height 1219
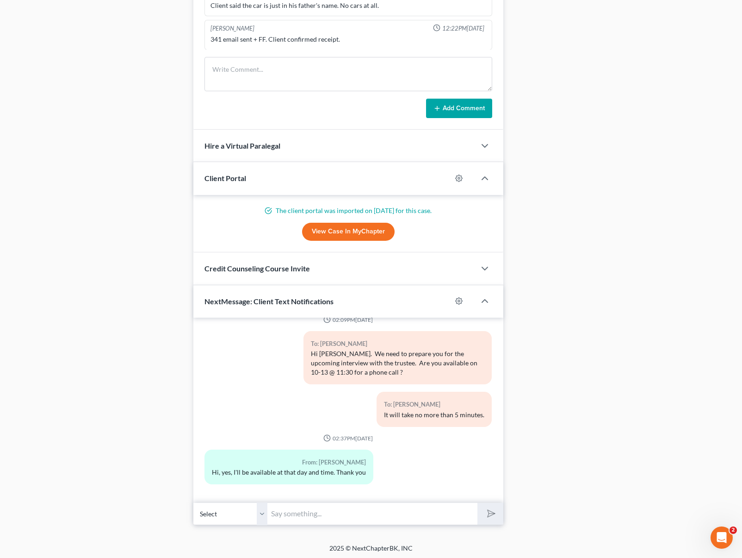
scroll to position [785, 0]
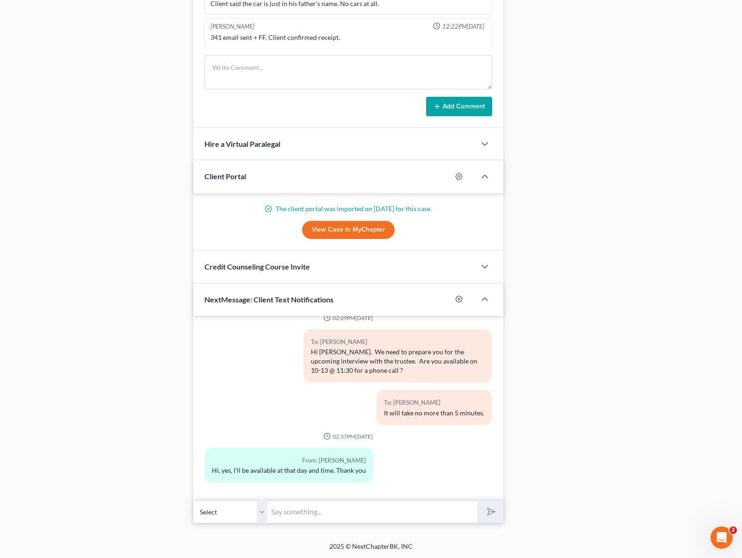
drag, startPoint x: 334, startPoint y: 518, endPoint x: 386, endPoint y: 500, distance: 54.6
click at [335, 519] on input "text" at bounding box center [373, 511] width 210 height 23
click at [478, 501] on button "submit" at bounding box center [490, 512] width 25 height 22
type input "You're welcome 1"
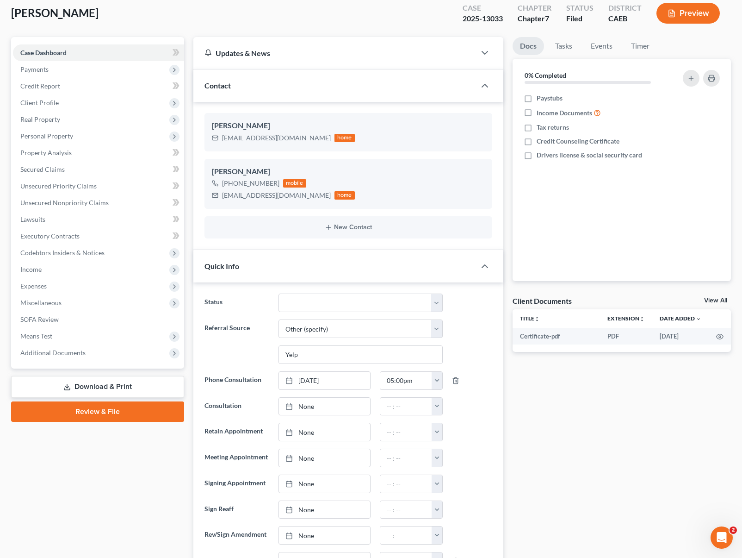
scroll to position [0, 0]
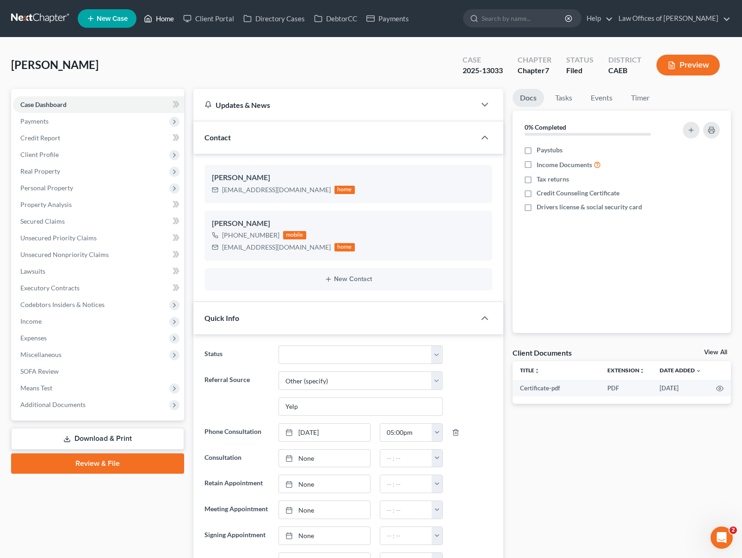
click at [160, 19] on link "Home" at bounding box center [158, 18] width 39 height 17
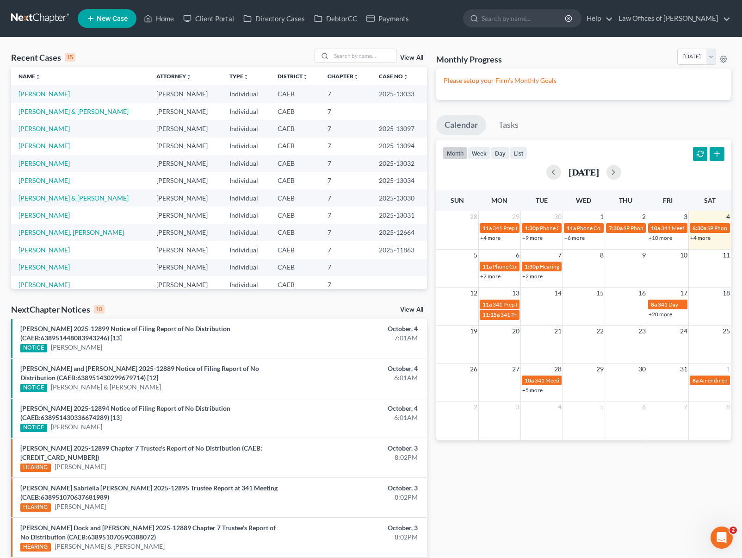
click at [57, 96] on link "[PERSON_NAME]" at bounding box center [44, 94] width 51 height 8
select select "6"
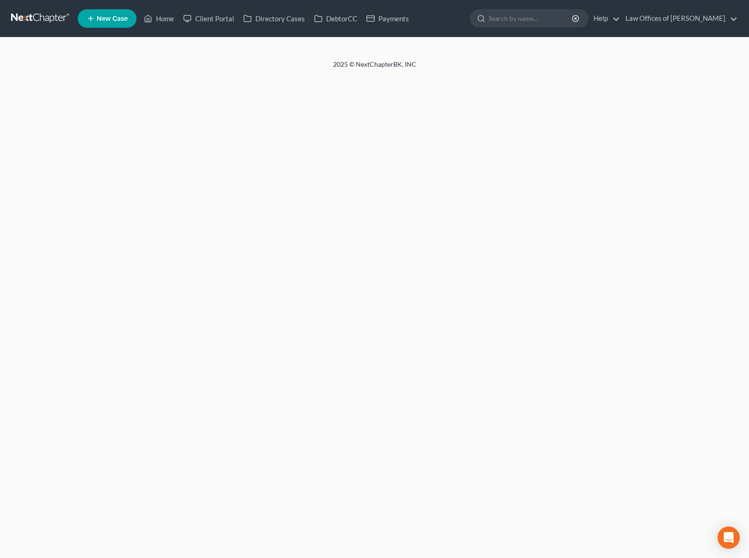
select select "6"
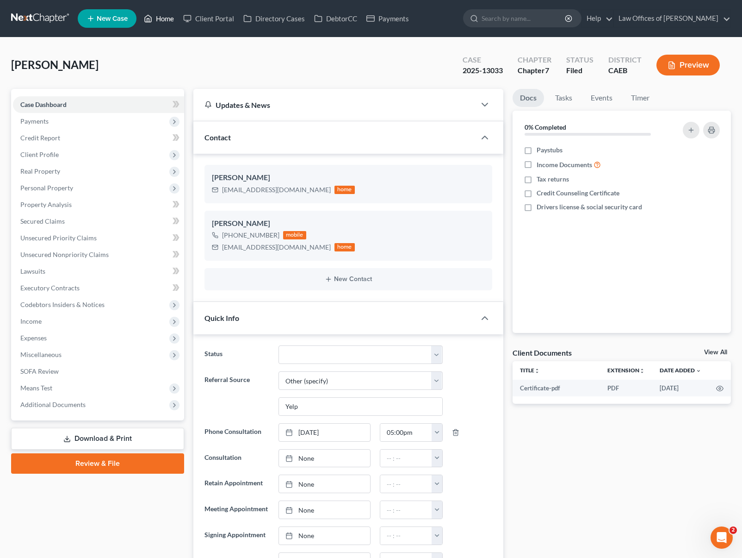
click at [175, 21] on link "Home" at bounding box center [158, 18] width 39 height 17
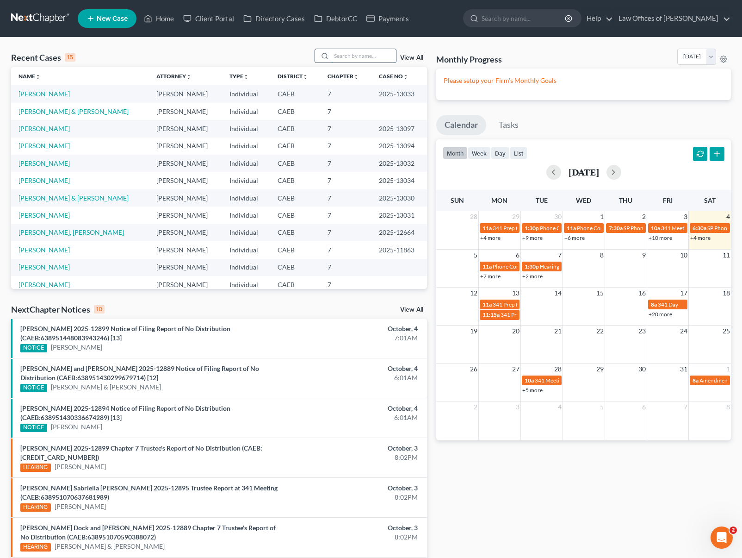
click at [346, 58] on input "search" at bounding box center [363, 55] width 65 height 13
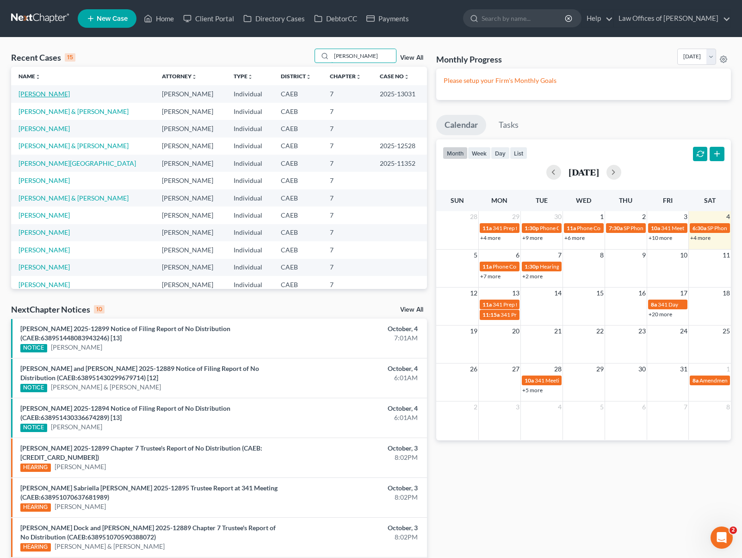
type input "Davis"
click at [52, 96] on link "[PERSON_NAME]" at bounding box center [44, 94] width 51 height 8
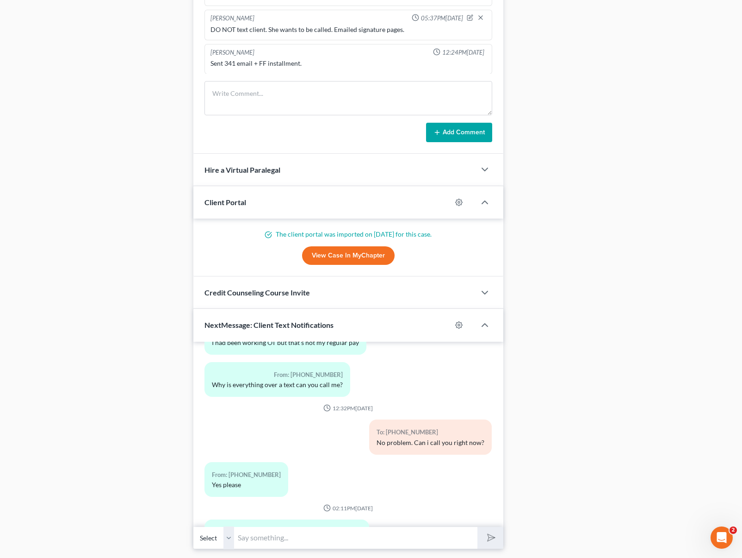
scroll to position [703, 0]
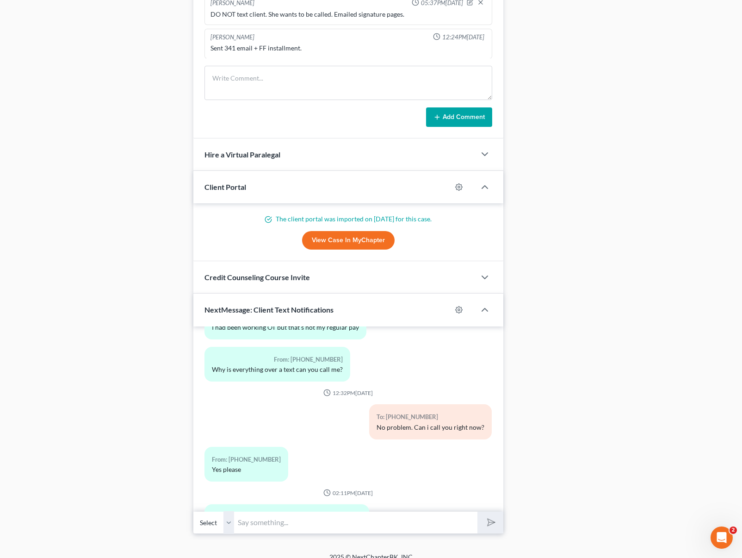
click at [295, 509] on div "Please add at least one mobile phone number to this case to start sending texts…" at bounding box center [348, 418] width 310 height 185
click at [287, 517] on input "text" at bounding box center [355, 522] width 243 height 23
type input "10-13 @ 11:45AM works for you ?"
click at [365, 522] on input "10-13 @ 11:45AM works for you ?" at bounding box center [355, 522] width 243 height 23
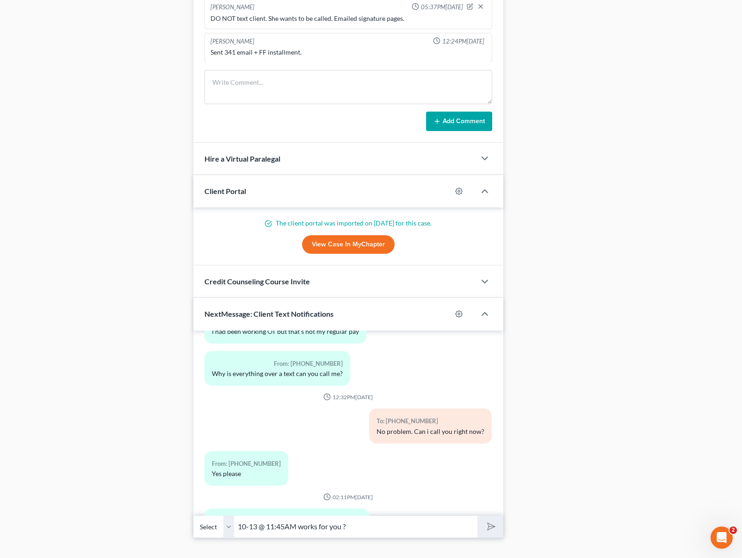
scroll to position [714, 0]
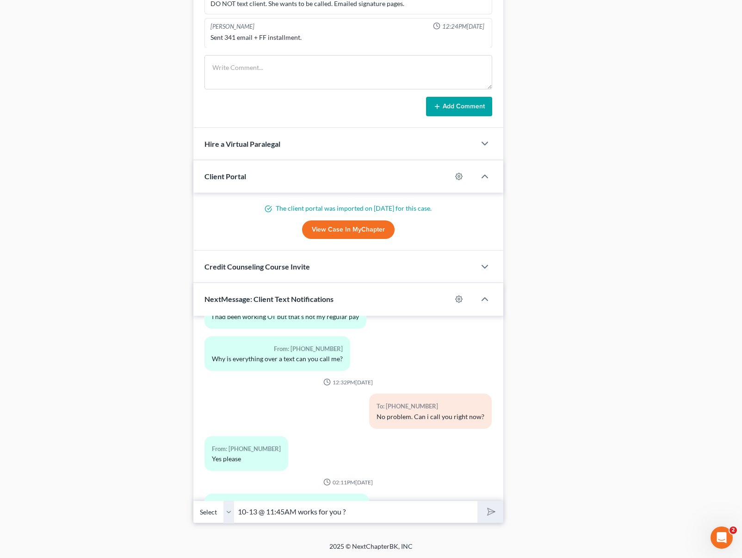
click at [371, 507] on input "10-13 @ 11:45AM works for you ?" at bounding box center [355, 511] width 243 height 23
click at [347, 436] on div "From: +1 (562) 613-7120 Yes please" at bounding box center [299, 457] width 198 height 42
click at [366, 512] on input "10-13 @ 11:45AM works for you ?" at bounding box center [355, 511] width 243 height 23
click at [417, 511] on input "10-13 @ 11:45AM works for you ?" at bounding box center [355, 511] width 243 height 23
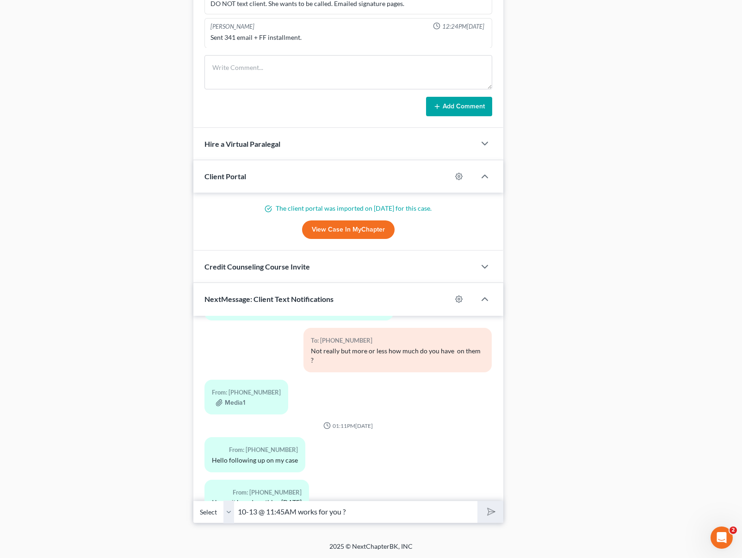
scroll to position [4499, 0]
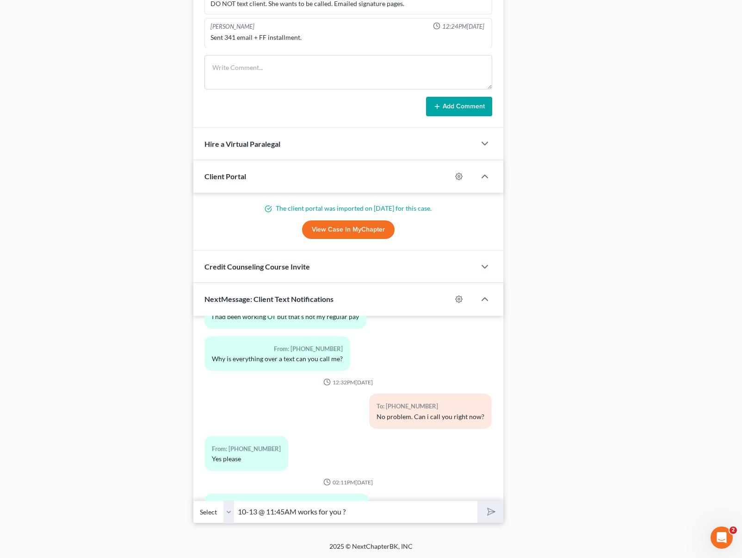
drag, startPoint x: 367, startPoint y: 519, endPoint x: 361, endPoint y: 517, distance: 5.9
click at [366, 519] on input "10-13 @ 11:45AM works for you ?" at bounding box center [355, 511] width 243 height 23
drag, startPoint x: 360, startPoint y: 515, endPoint x: 227, endPoint y: 494, distance: 134.9
click at [227, 494] on div "Please add at least one mobile phone number to this case to start sending texts…" at bounding box center [348, 419] width 310 height 207
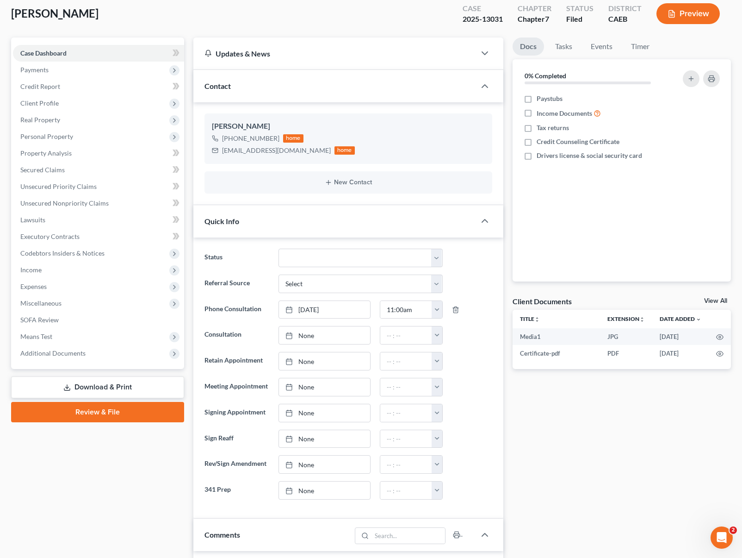
scroll to position [0, 0]
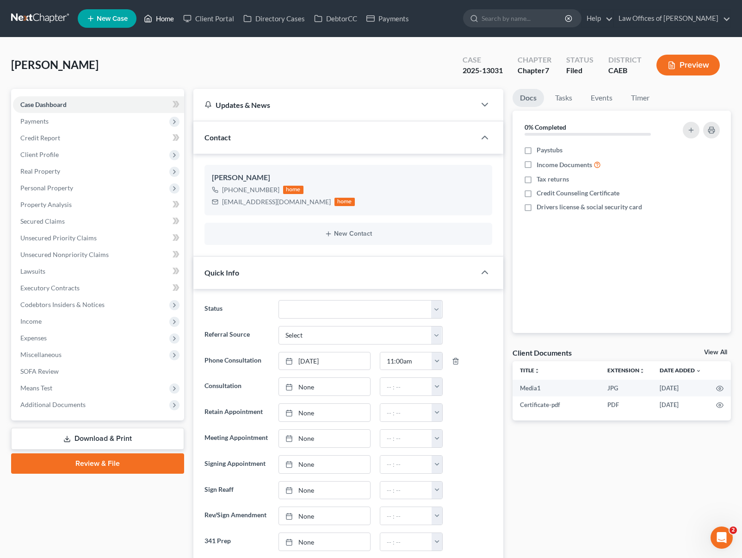
click at [169, 19] on link "Home" at bounding box center [158, 18] width 39 height 17
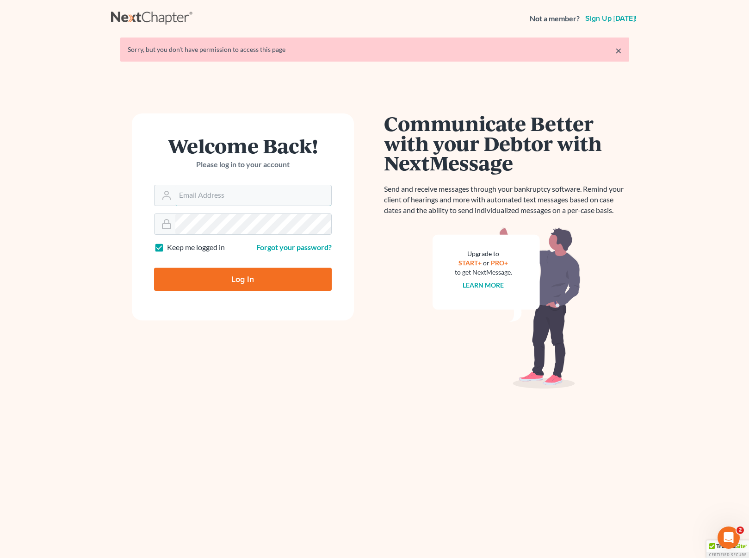
type input "[EMAIL_ADDRESS][DOMAIN_NAME]"
click at [292, 281] on input "Log In" at bounding box center [243, 279] width 178 height 23
type input "Thinking..."
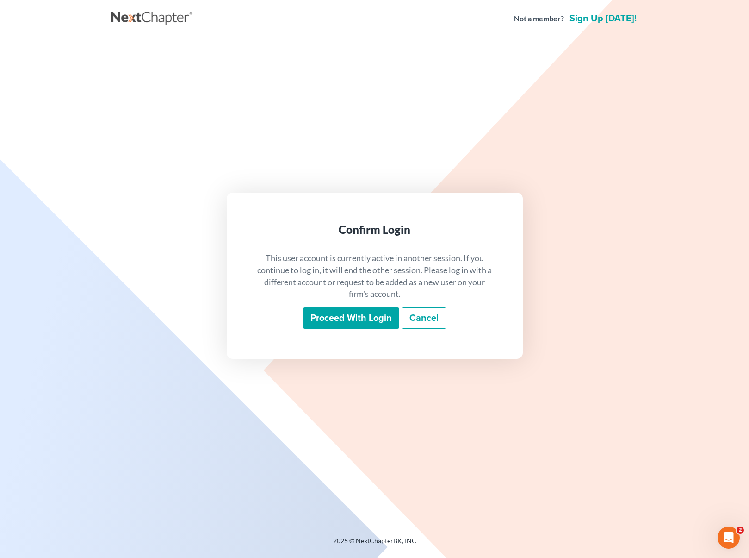
click at [373, 323] on input "Proceed with login" at bounding box center [351, 317] width 96 height 21
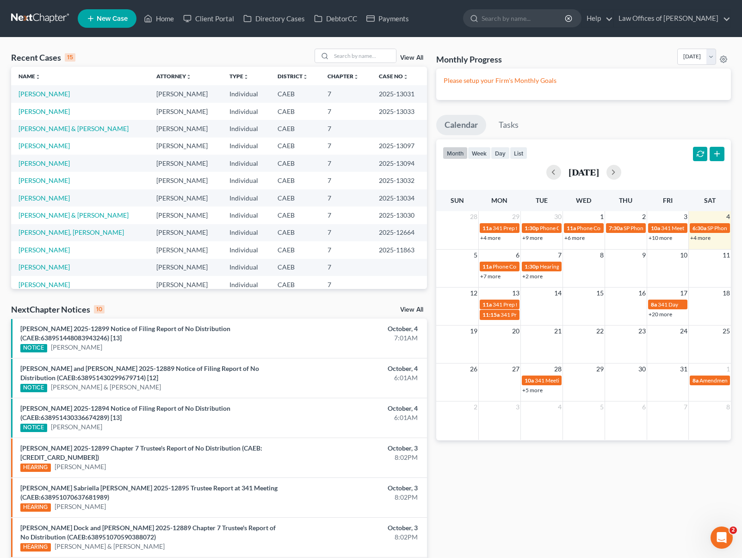
click at [702, 236] on link "+4 more" at bounding box center [701, 237] width 20 height 7
click at [348, 59] on input "search" at bounding box center [363, 55] width 65 height 13
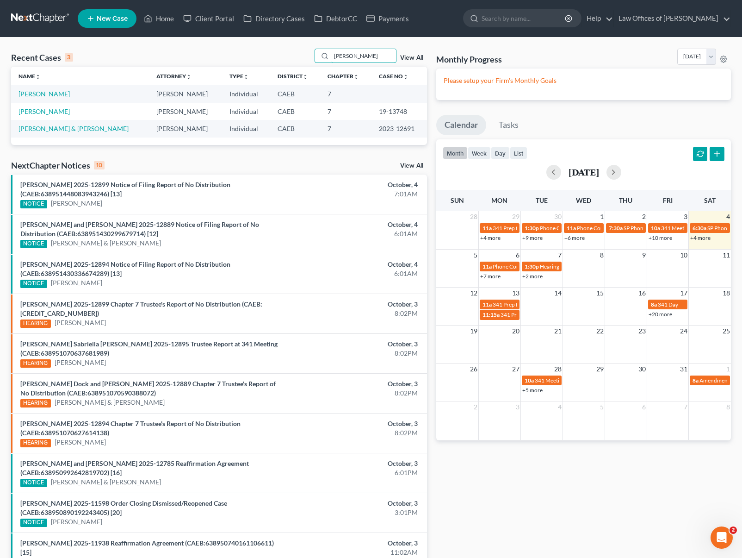
type input "[PERSON_NAME]"
click at [62, 94] on link "[PERSON_NAME]" at bounding box center [44, 94] width 51 height 8
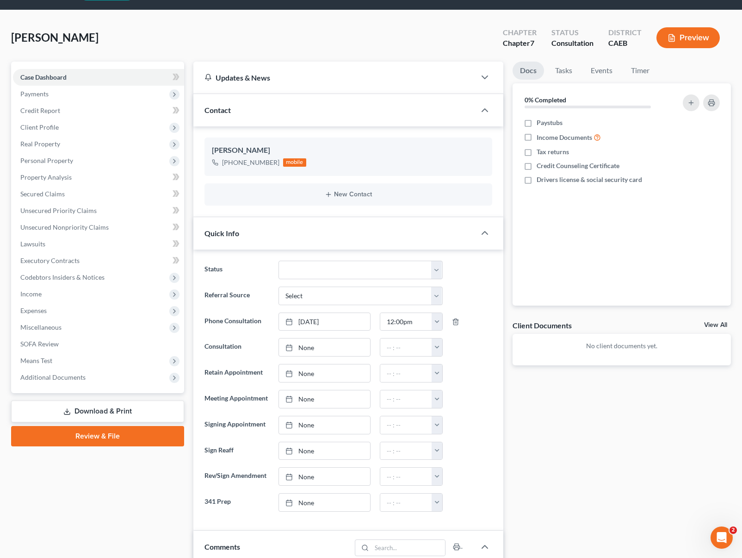
scroll to position [28, 0]
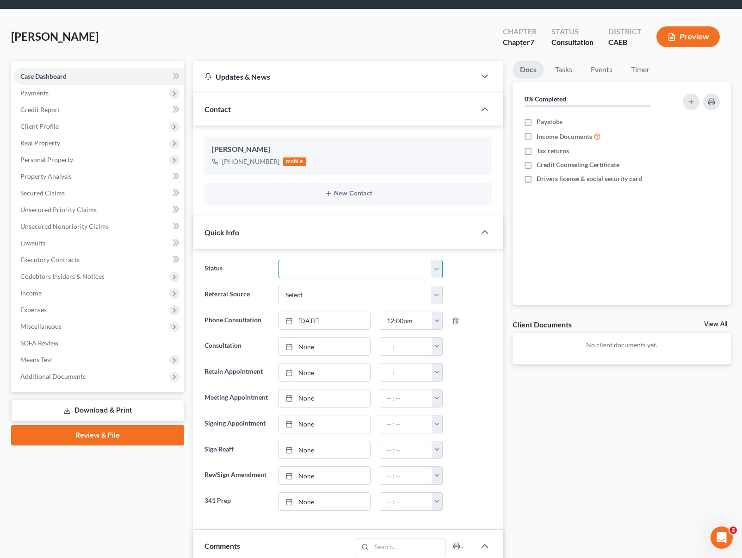
click at [435, 268] on select "Cancelled/Refund Closed Consultation Declined Discharged Filed Income Check In …" at bounding box center [361, 269] width 164 height 19
select select "3"
click at [279, 260] on select "Cancelled/Refund Closed Consultation Declined Discharged Filed Income Check In …" at bounding box center [361, 269] width 164 height 19
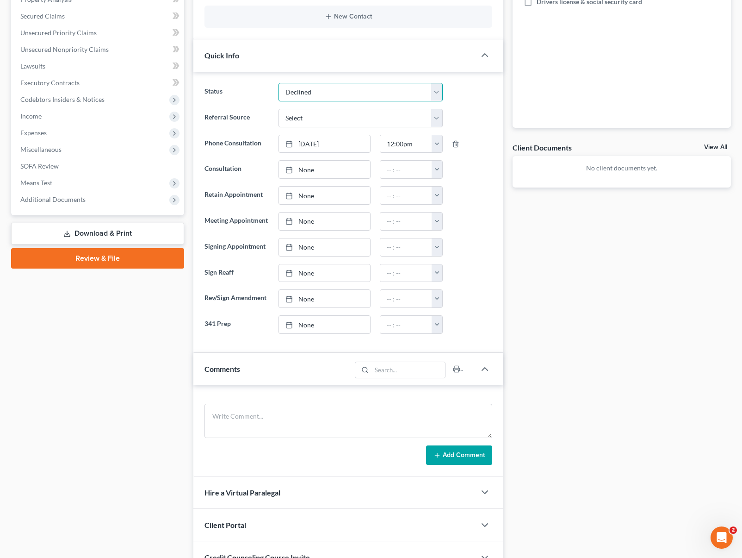
scroll to position [206, 0]
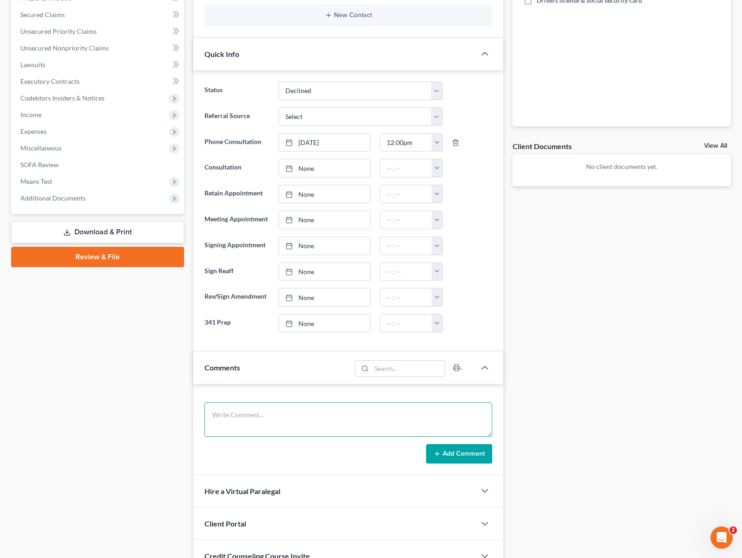
click at [239, 414] on textarea at bounding box center [349, 419] width 288 height 34
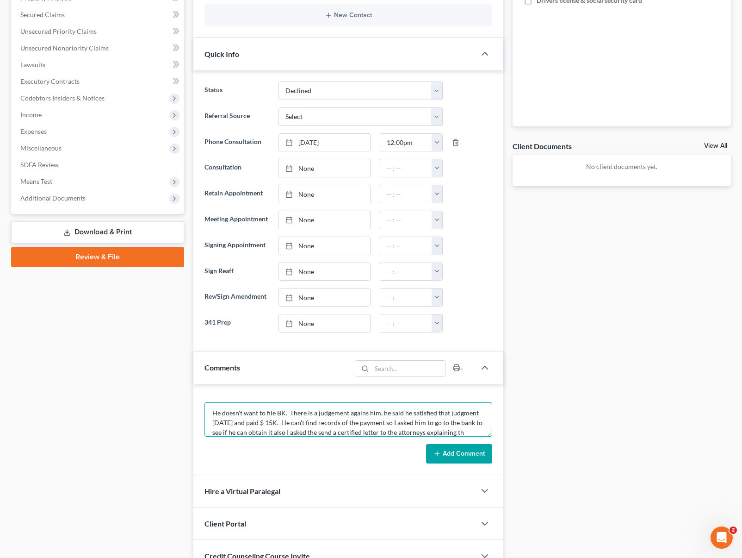
scroll to position [12, 0]
click at [389, 431] on textarea "He doesn't want to file BK. There is a judgement agains him, he said he satisfi…" at bounding box center [349, 419] width 288 height 34
click at [384, 435] on textarea "He doesn't want to file BK. There is a judgement agains him, he said he satisfi…" at bounding box center [349, 419] width 288 height 34
click at [483, 430] on textarea "He doesn't want to file BK. There is a judgement agains him, he said he satisfi…" at bounding box center [349, 419] width 288 height 34
type textarea "He doesn't want to file BK. There is a judgement agains him, he said he satisfi…"
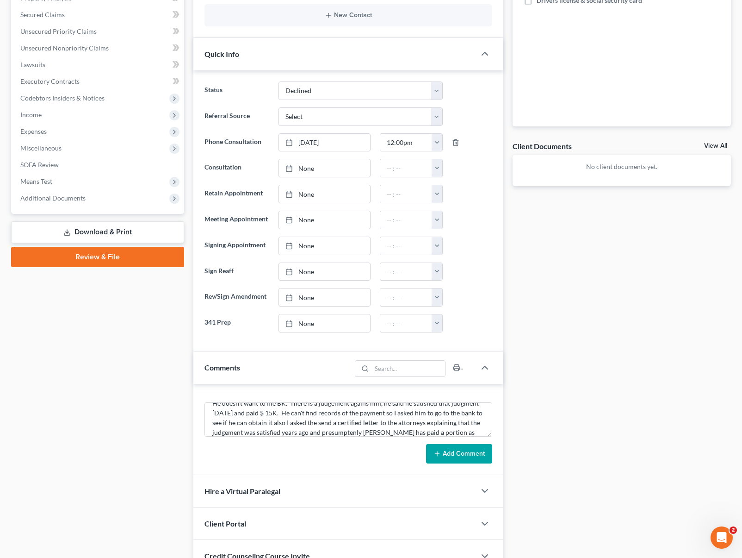
click at [472, 450] on button "Add Comment" at bounding box center [459, 453] width 66 height 19
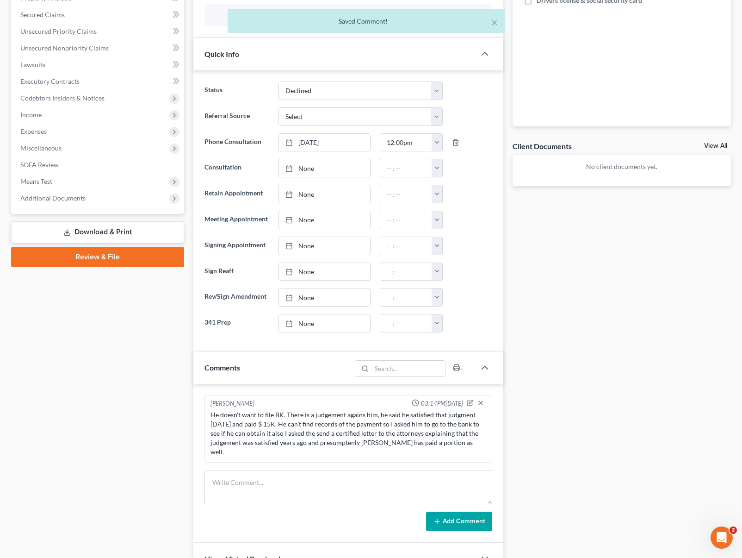
scroll to position [0, 0]
